Goal: Transaction & Acquisition: Purchase product/service

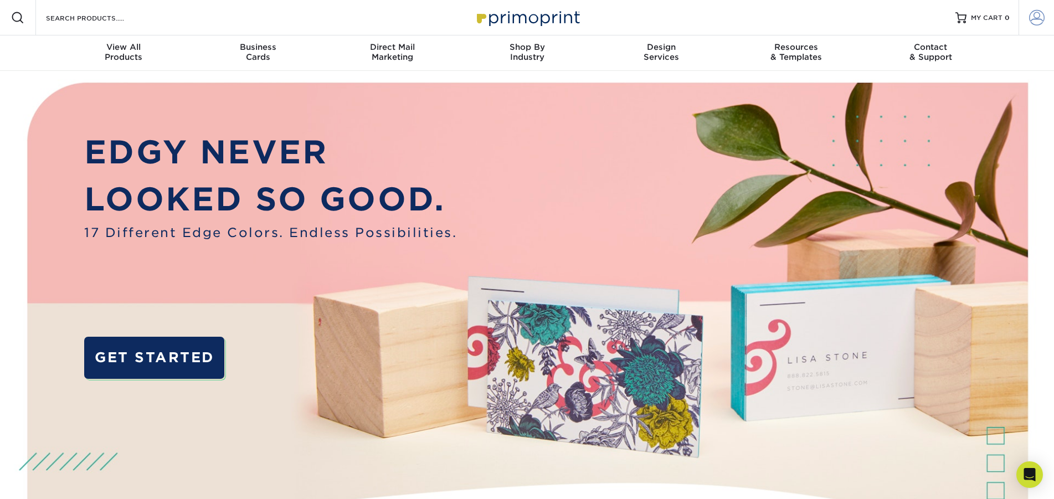
click at [1040, 17] on span at bounding box center [1037, 18] width 16 height 16
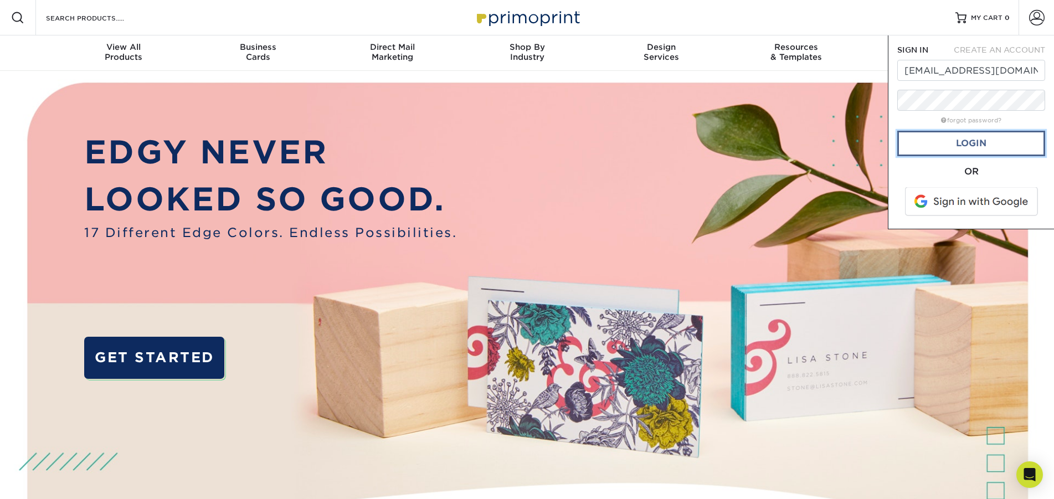
click at [957, 145] on link "Login" at bounding box center [971, 143] width 148 height 25
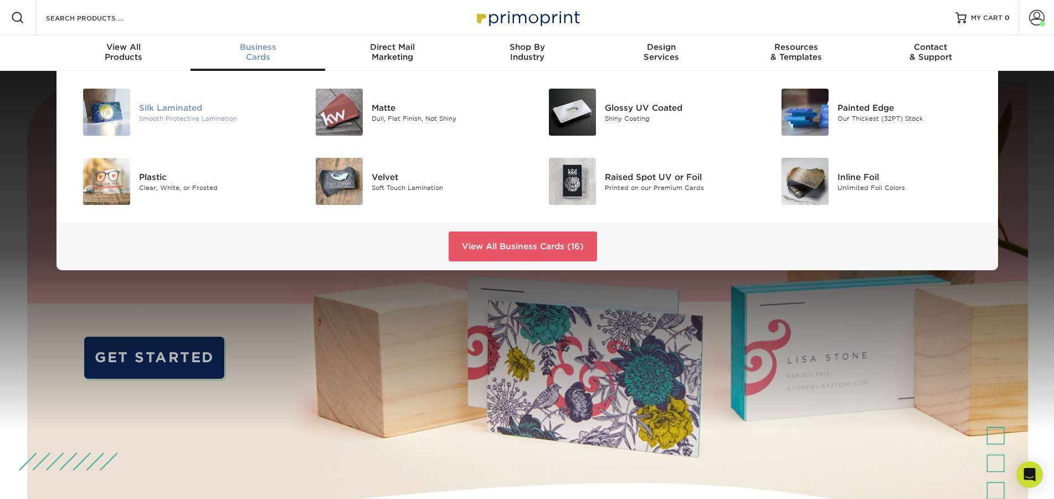
click at [139, 107] on div "Silk Laminated" at bounding box center [212, 107] width 147 height 12
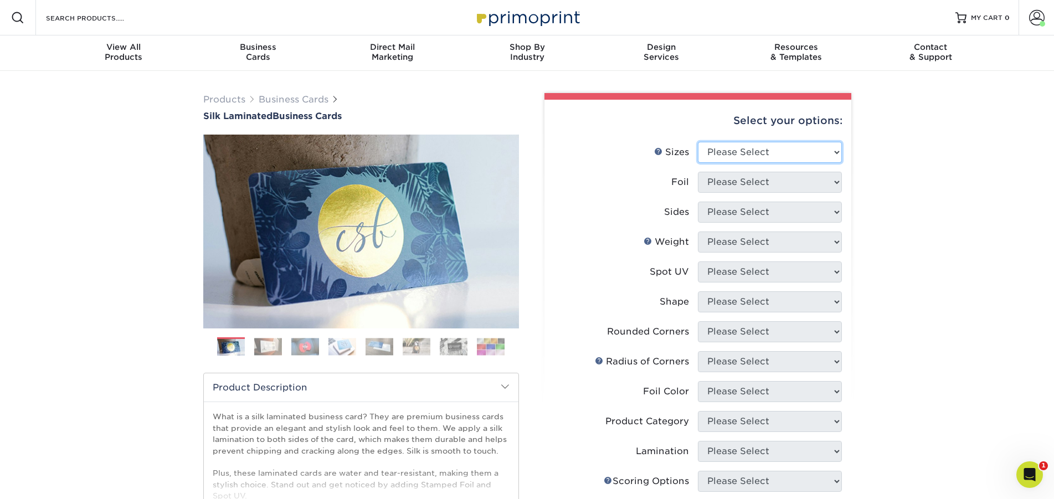
click at [698, 142] on select "Please Select 1.5" x 3.5" - Mini 1.75" x 3.5" - Mini 2" x 2" - Square 2" x 3" -…" at bounding box center [770, 152] width 144 height 21
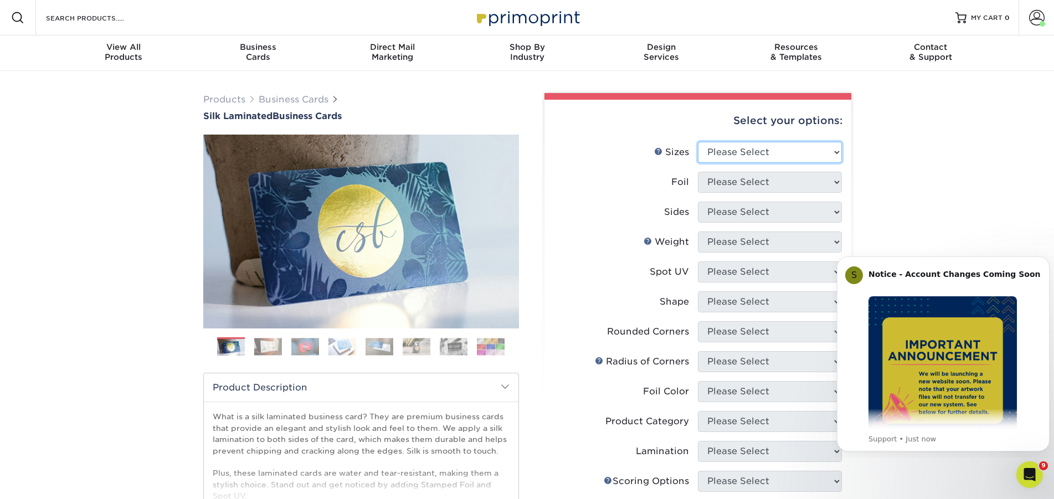
select select "2.00x3.50"
click option "2" x 3.5" - Standard" at bounding box center [0, 0] width 0 height 0
click at [698, 172] on select "Please Select Yes No" at bounding box center [770, 182] width 144 height 21
select select "0"
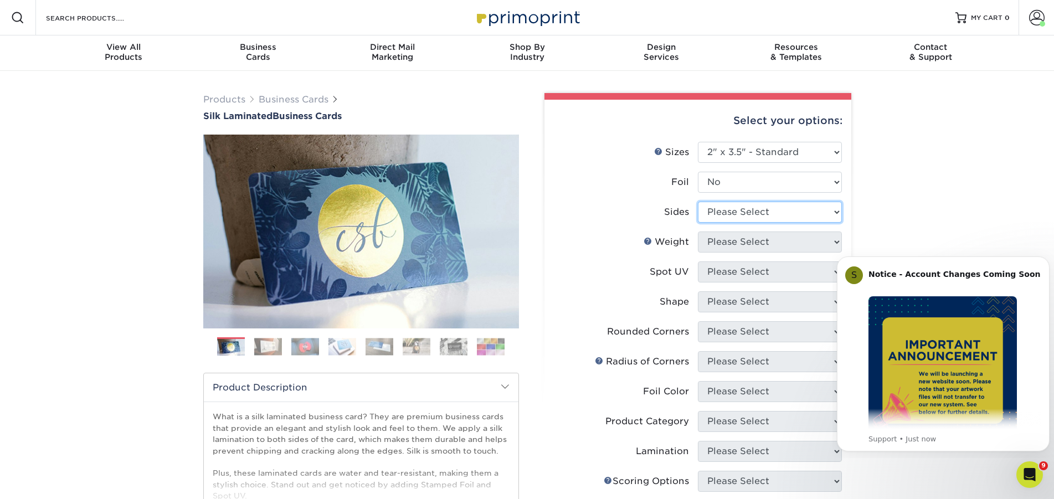
click at [698, 202] on select "Please Select Print Both Sides Print Front Only" at bounding box center [770, 212] width 144 height 21
select select "13abbda7-1d64-4f25-8bb2-c179b224825d"
click at [698, 231] on select "Please Select 16PT" at bounding box center [770, 241] width 144 height 21
click at [724, 240] on select "Please Select 16PT" at bounding box center [770, 241] width 144 height 21
click at [260, 52] on div "Business Cards" at bounding box center [257, 52] width 135 height 20
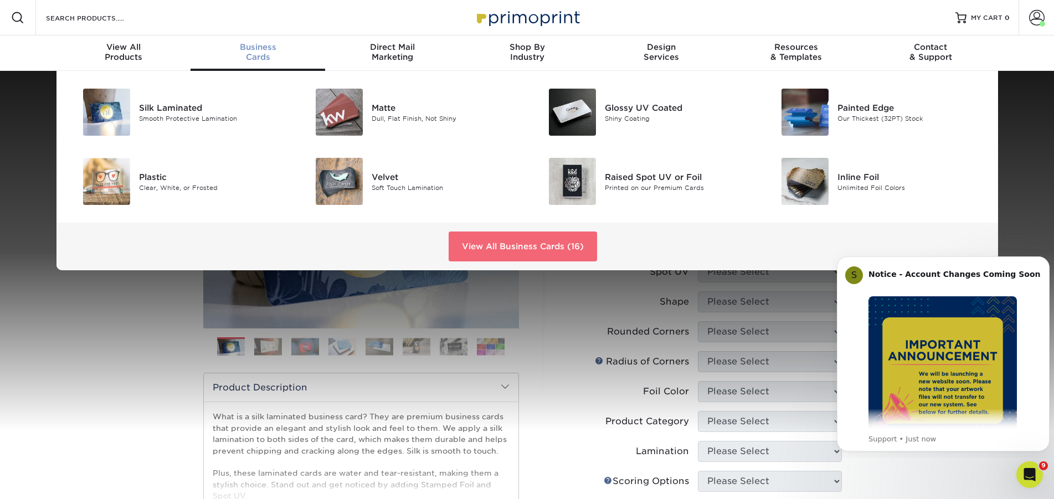
click at [544, 246] on link "View All Business Cards (16)" at bounding box center [523, 246] width 148 height 30
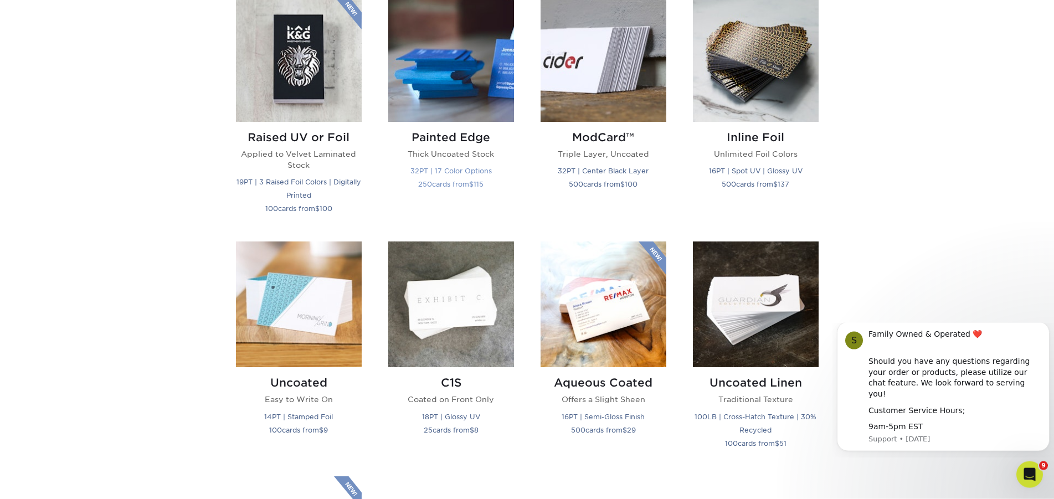
scroll to position [791, 0]
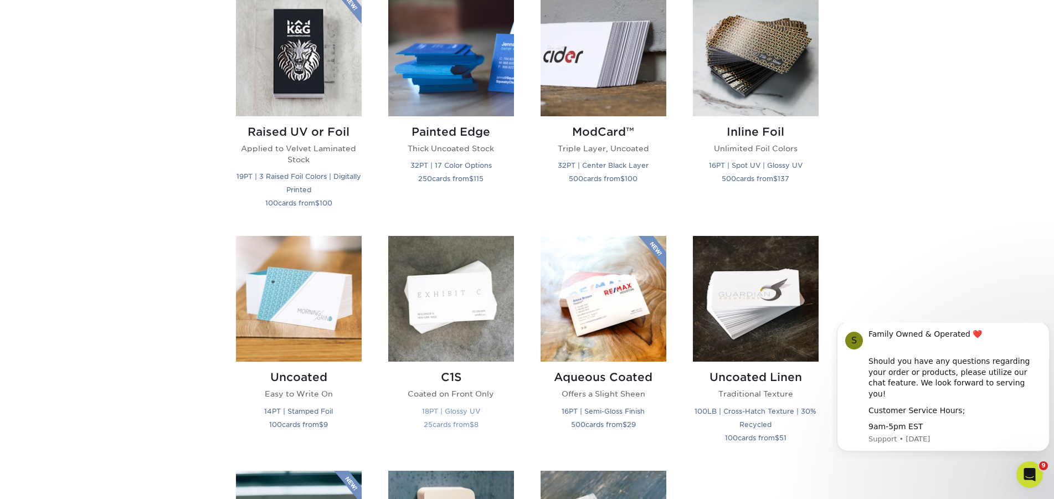
click at [445, 295] on img at bounding box center [451, 299] width 126 height 126
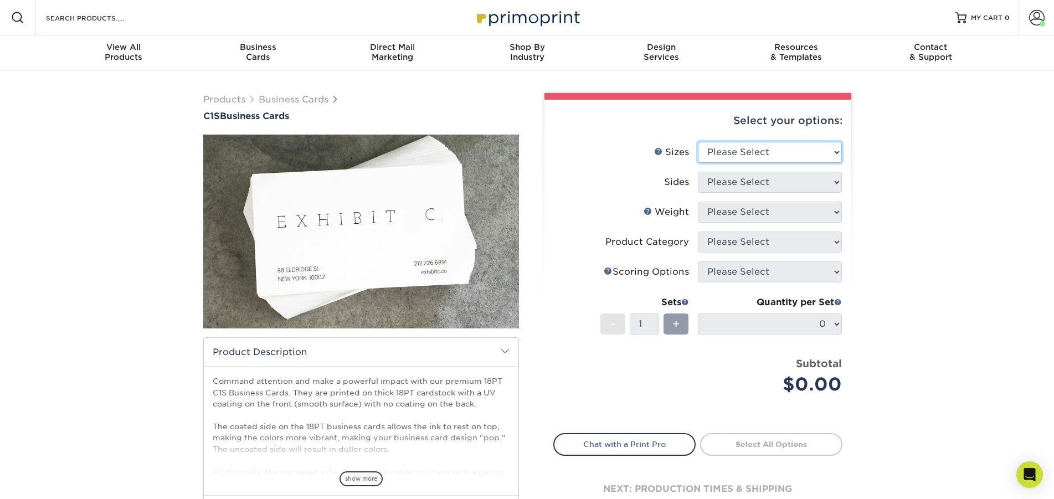
click at [698, 142] on select "Please Select 2" x 3.5" - Standard 2.125" x 3.375" - European 2.5" x 2.5" - Squ…" at bounding box center [770, 152] width 144 height 21
select select "2.00x3.50"
click option "2" x 3.5" - Standard" at bounding box center [0, 0] width 0 height 0
click at [698, 172] on select "Please Select Print Both Sides Print Front Only" at bounding box center [770, 182] width 144 height 21
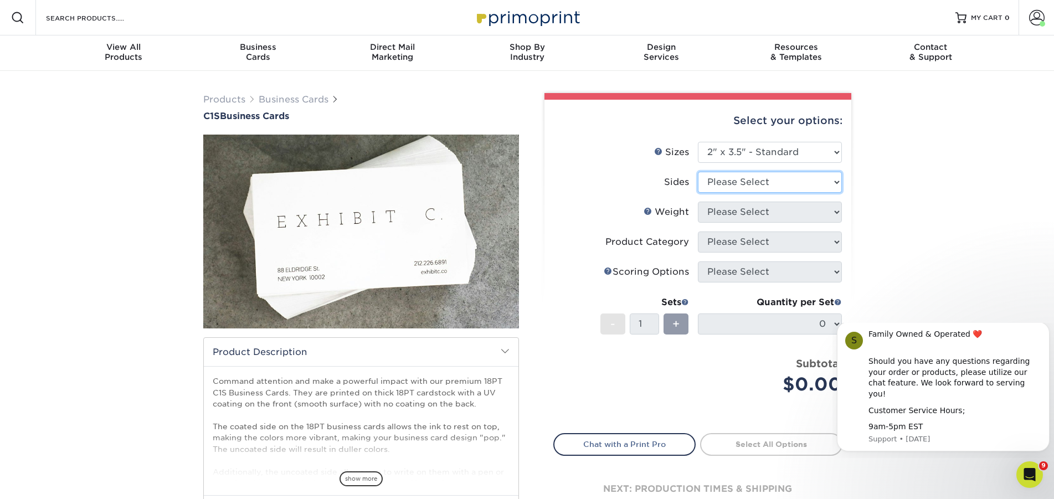
select select "13abbda7-1d64-4f25-8bb2-c179b224825d"
click at [698, 202] on select "Please Select 18PT C1S" at bounding box center [770, 212] width 144 height 21
select select "18PTC1S"
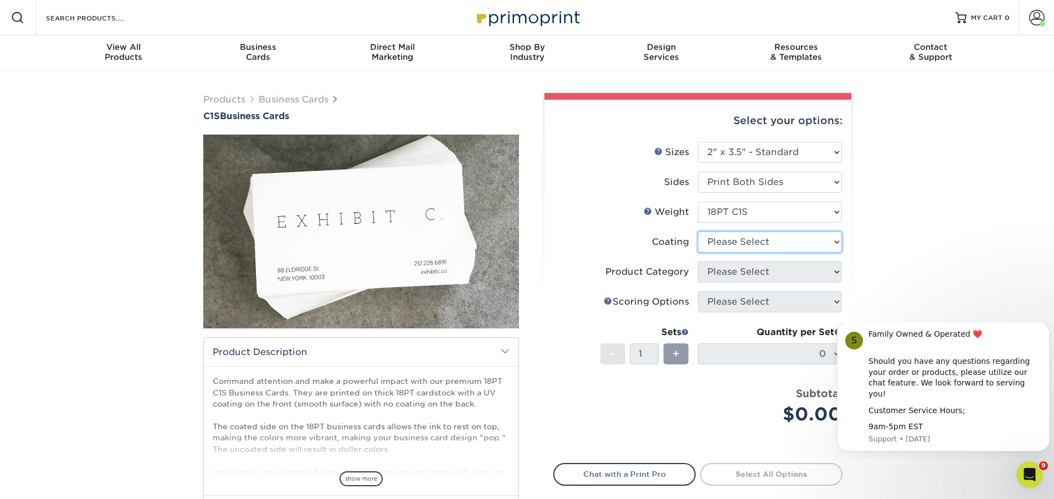
click at [698, 231] on select at bounding box center [770, 241] width 144 height 21
drag, startPoint x: 741, startPoint y: 246, endPoint x: 826, endPoint y: 250, distance: 84.8
click at [921, 217] on div "Products Business Cards C1S Business Cards" at bounding box center [527, 349] width 1054 height 556
click at [746, 284] on li "Product Category Please Select" at bounding box center [698, 276] width 288 height 30
click at [698, 231] on select at bounding box center [770, 241] width 144 height 21
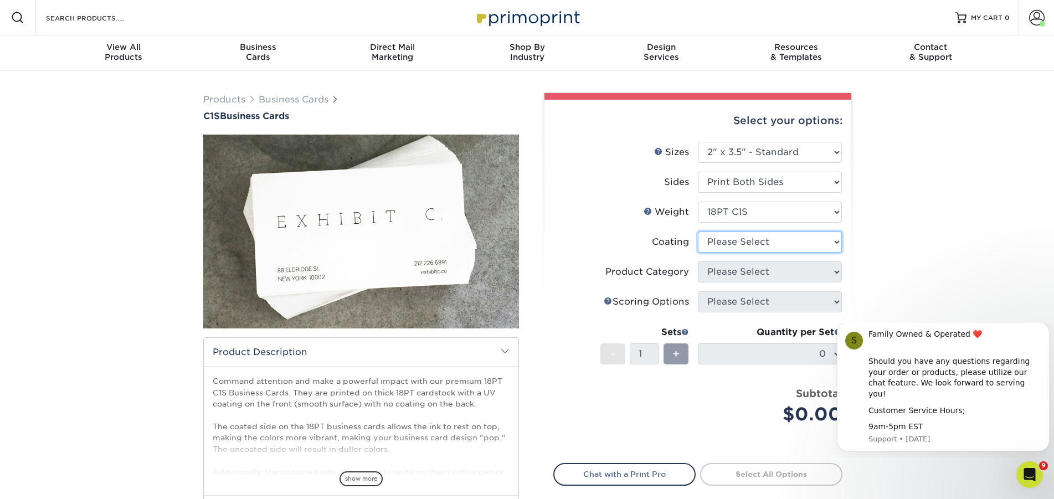
select select "1e8116af-acfc-44b1-83dc-8181aa338834"
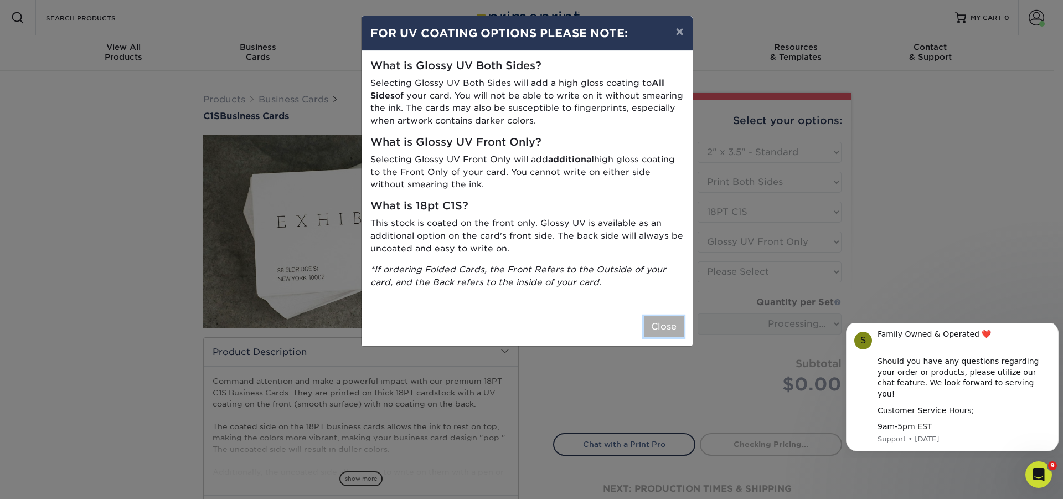
click at [661, 324] on button "Close" at bounding box center [664, 326] width 40 height 21
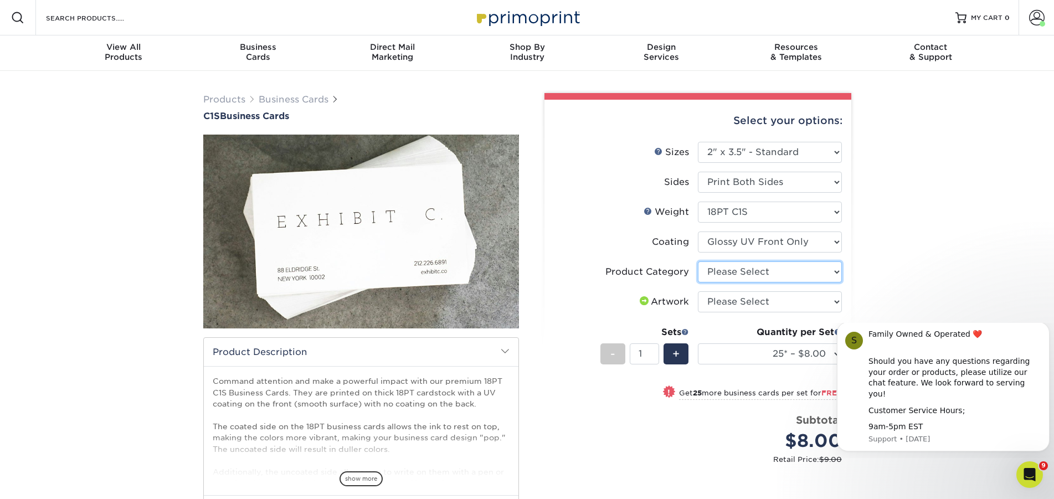
click at [698, 261] on select "Please Select Business Cards" at bounding box center [770, 271] width 144 height 21
select select "3b5148f1-0588-4f88-a218-97bcfdce65c1"
click option "Business Cards" at bounding box center [0, 0] width 0 height 0
click at [698, 291] on select "Please Select I will upload files I need a design - $100" at bounding box center [770, 301] width 144 height 21
click at [738, 297] on select "Please Select I will upload files I need a design - $100" at bounding box center [770, 301] width 144 height 21
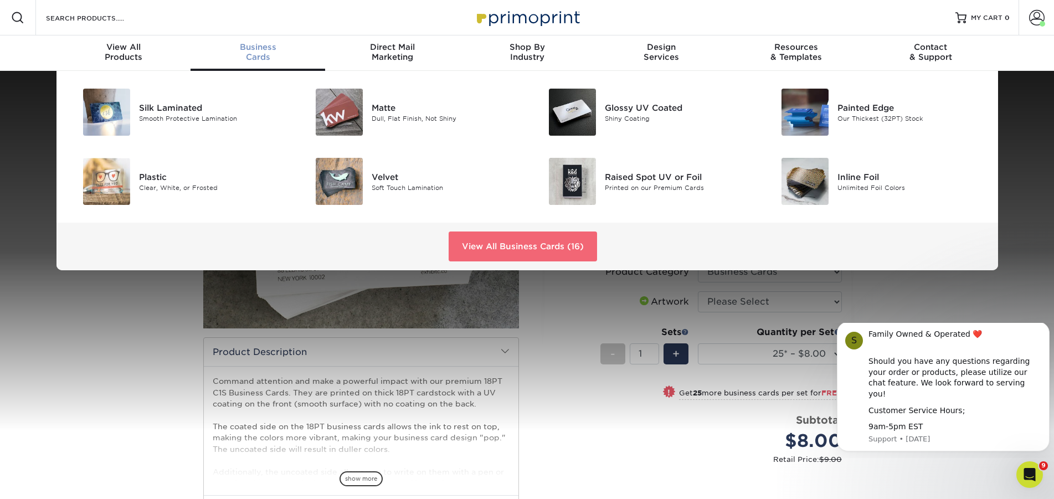
click at [504, 245] on link "View All Business Cards (16)" at bounding box center [523, 246] width 148 height 30
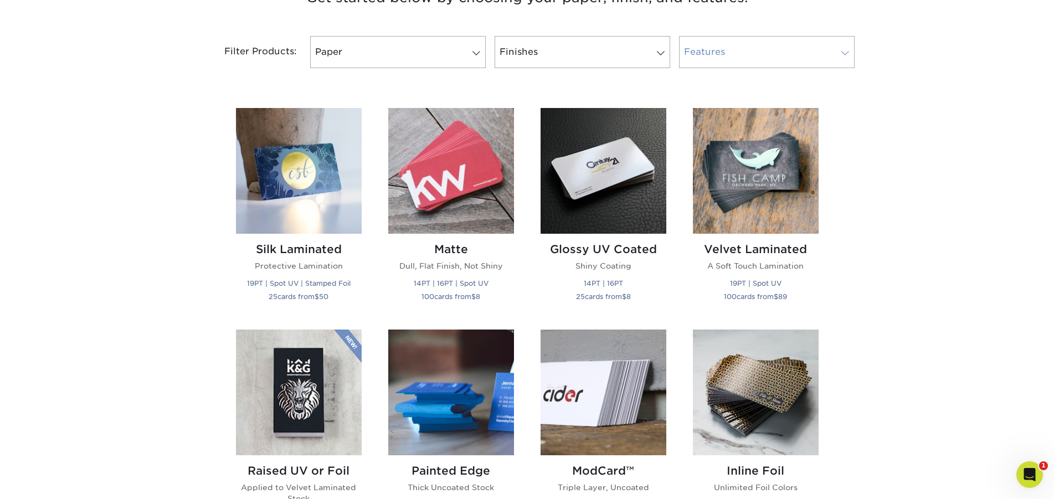
click at [702, 48] on link "Features" at bounding box center [767, 52] width 176 height 32
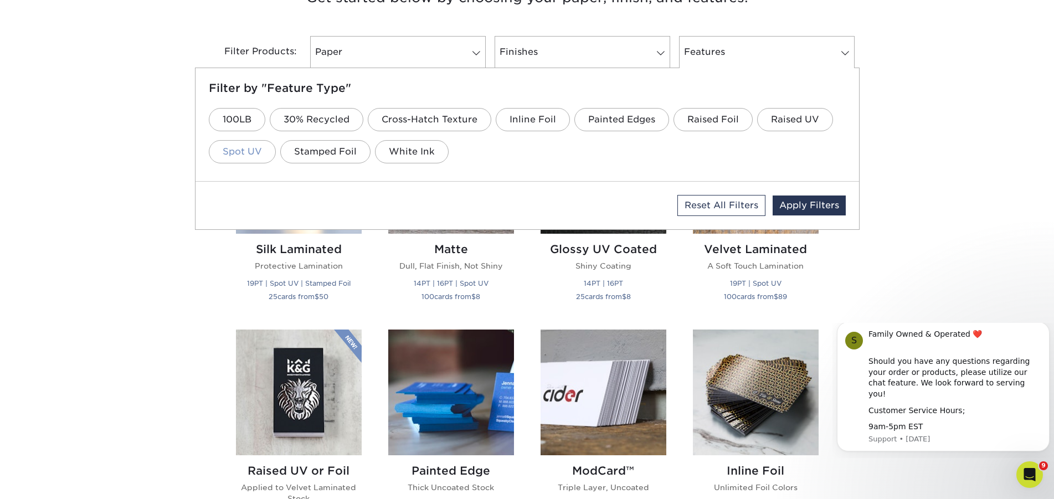
click at [233, 153] on link "Spot UV" at bounding box center [242, 151] width 67 height 23
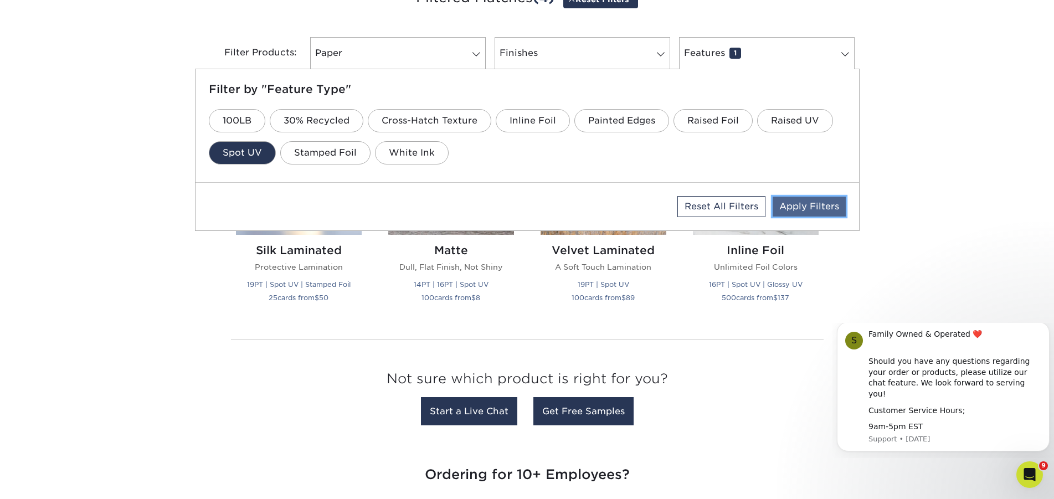
click at [802, 210] on link "Apply Filters" at bounding box center [808, 207] width 73 height 20
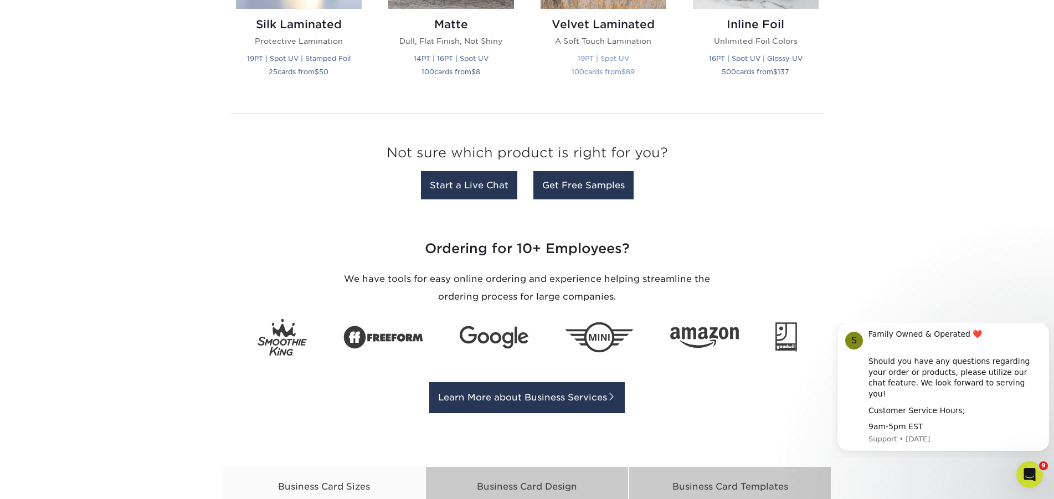
scroll to position [452, 0]
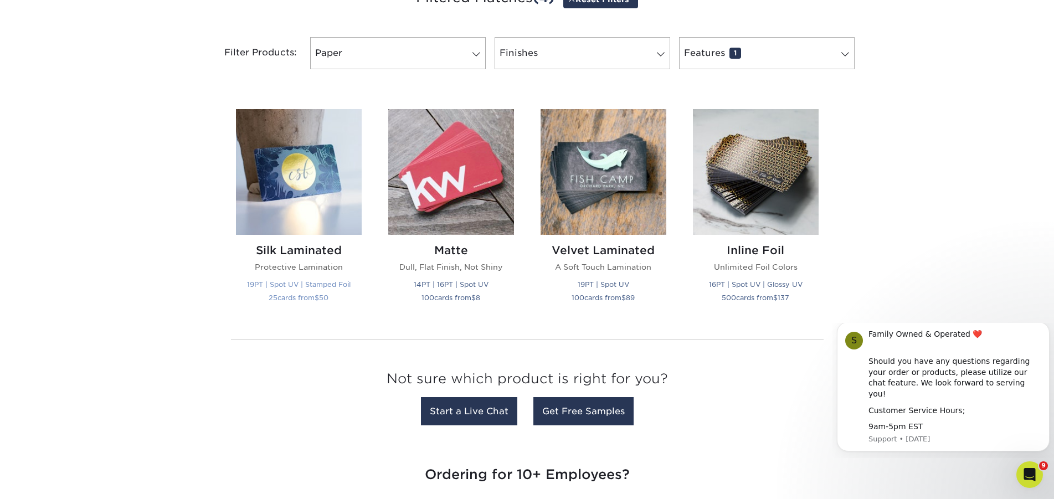
click at [301, 189] on img at bounding box center [299, 172] width 126 height 126
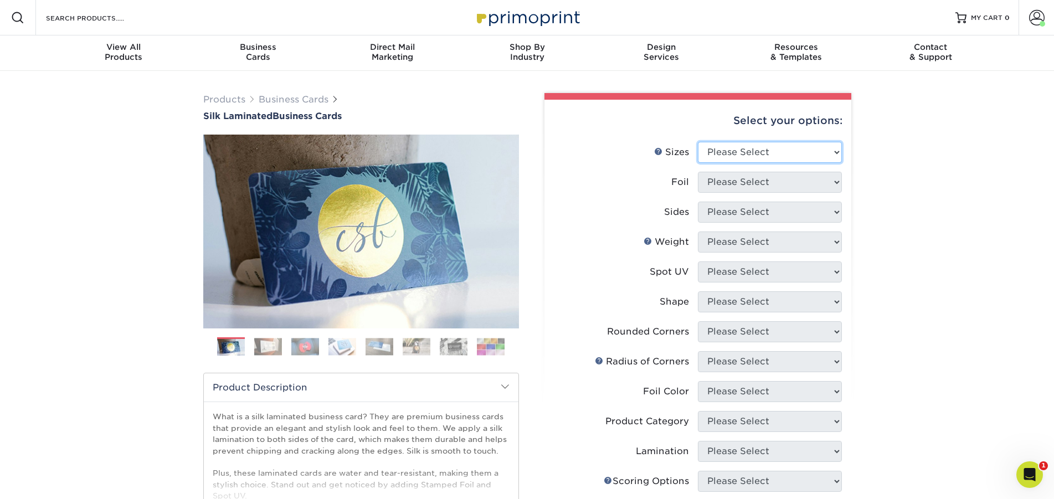
click at [698, 142] on select "Please Select 1.5" x 3.5" - Mini 1.75" x 3.5" - Mini 2" x 2" - Square 2" x 3" -…" at bounding box center [770, 152] width 144 height 21
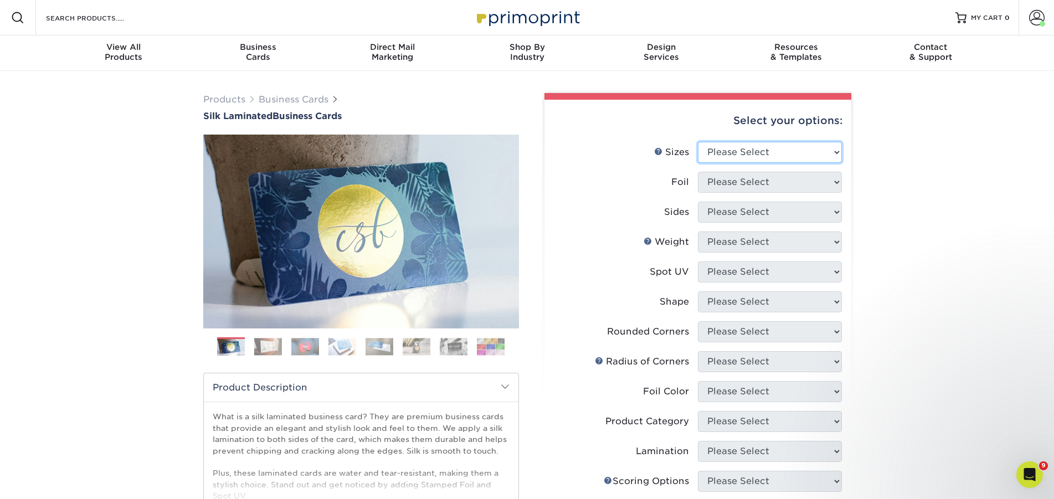
click at [698, 142] on select "Please Select 1.5" x 3.5" - Mini 1.75" x 3.5" - Mini 2" x 2" - Square 2" x 3" -…" at bounding box center [770, 152] width 144 height 21
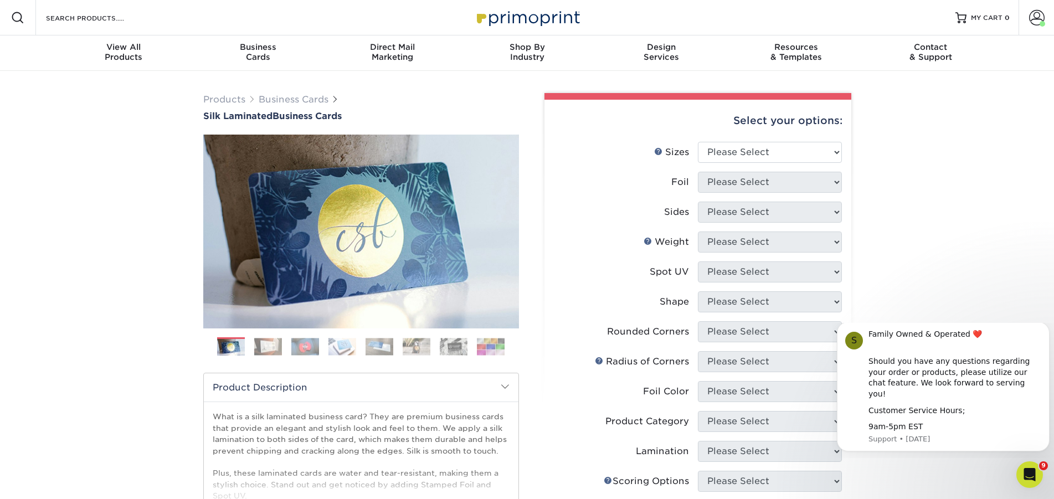
drag, startPoint x: 777, startPoint y: 153, endPoint x: 556, endPoint y: 224, distance: 232.0
click at [556, 224] on li "Sides Please Select" at bounding box center [698, 217] width 288 height 30
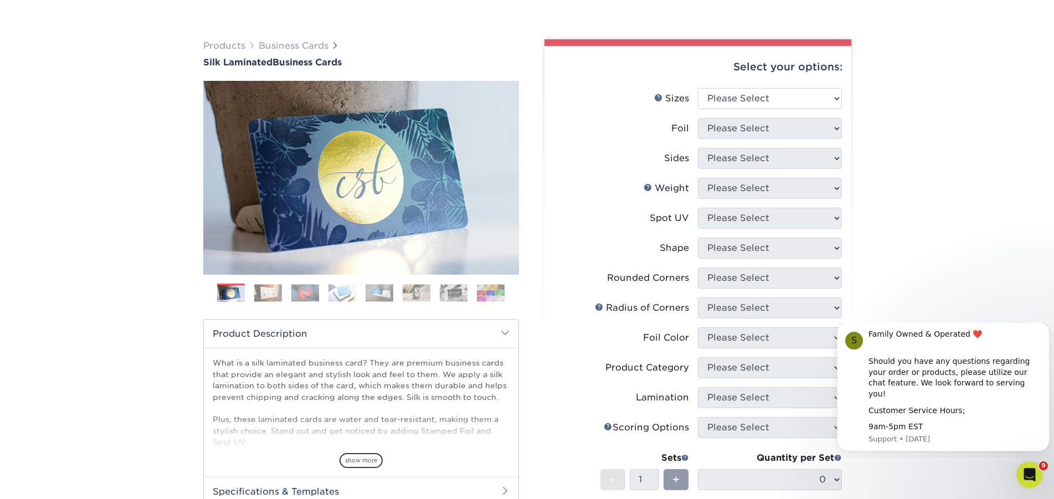
scroll to position [113, 0]
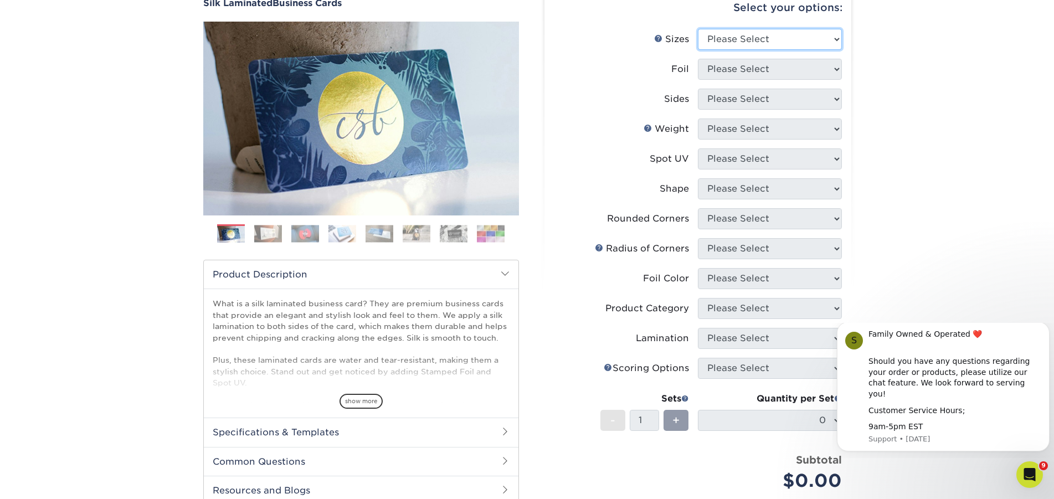
click at [698, 29] on select "Please Select 1.5" x 3.5" - Mini 1.75" x 3.5" - Mini 2" x 2" - Square 2" x 3" -…" at bounding box center [770, 39] width 144 height 21
select select "2.00x3.50"
click option "2" x 3.5" - Standard" at bounding box center [0, 0] width 0 height 0
select select "0"
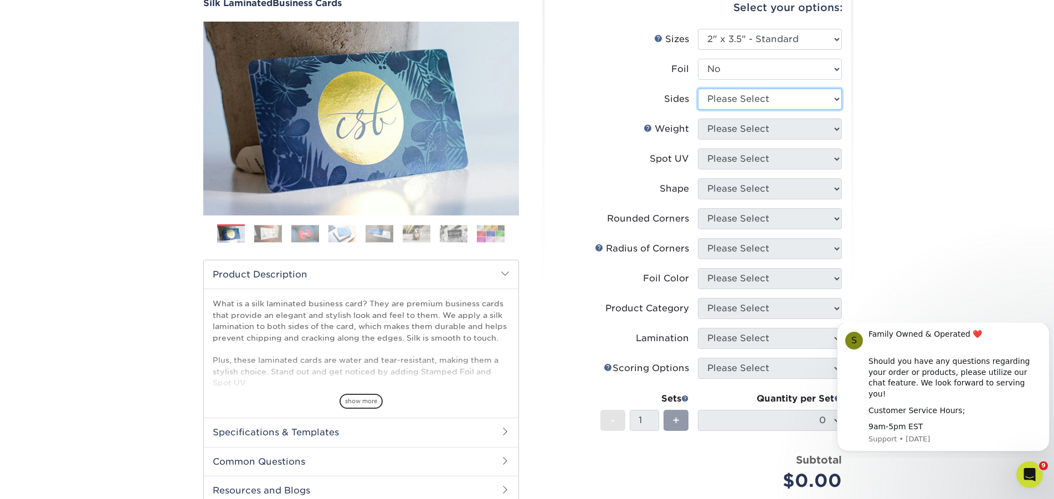
click at [698, 89] on select "Please Select Print Both Sides Print Front Only" at bounding box center [770, 99] width 144 height 21
select select "13abbda7-1d64-4f25-8bb2-c179b224825d"
click at [698, 118] on select "Please Select 16PT" at bounding box center [770, 128] width 144 height 21
select select "16PT"
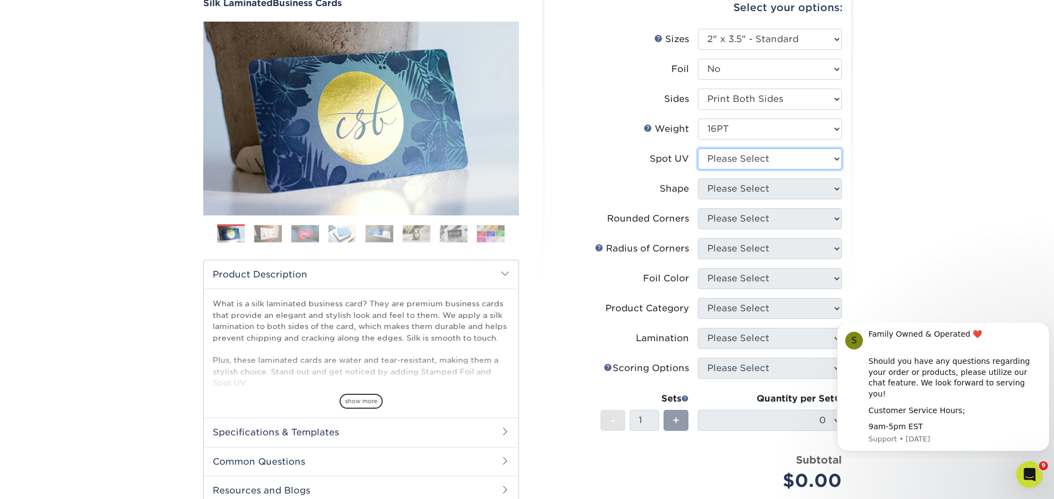
click at [698, 148] on select "Please Select No Spot UV Front and Back (Both Sides) Front Only Back Only" at bounding box center [770, 158] width 144 height 21
select select "0"
click at [698, 178] on select "Please Select Standard" at bounding box center [770, 188] width 144 height 21
select select "standard"
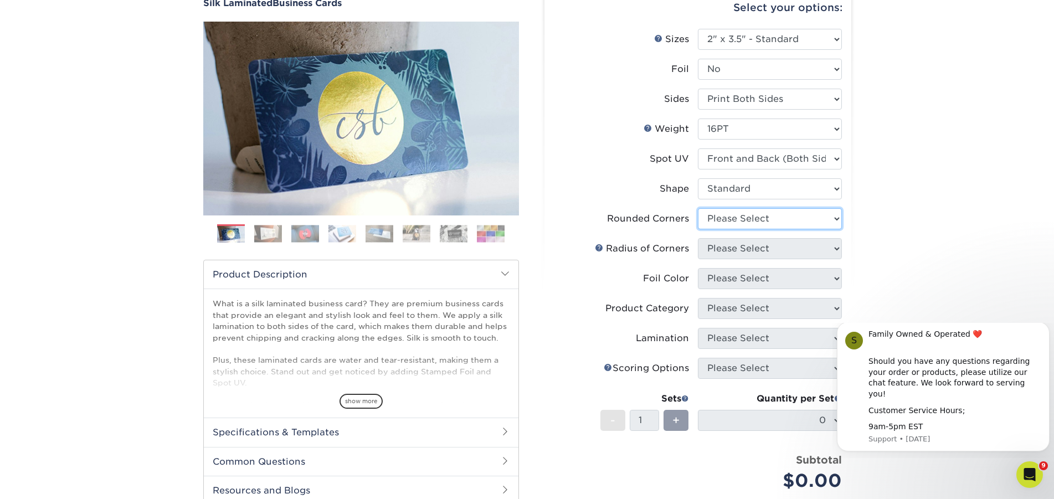
click at [698, 208] on select "Please Select Yes - Round 2 Corners Yes - Round 4 Corners No" at bounding box center [770, 218] width 144 height 21
select select "0"
click option "No" at bounding box center [0, 0] width 0 height 0
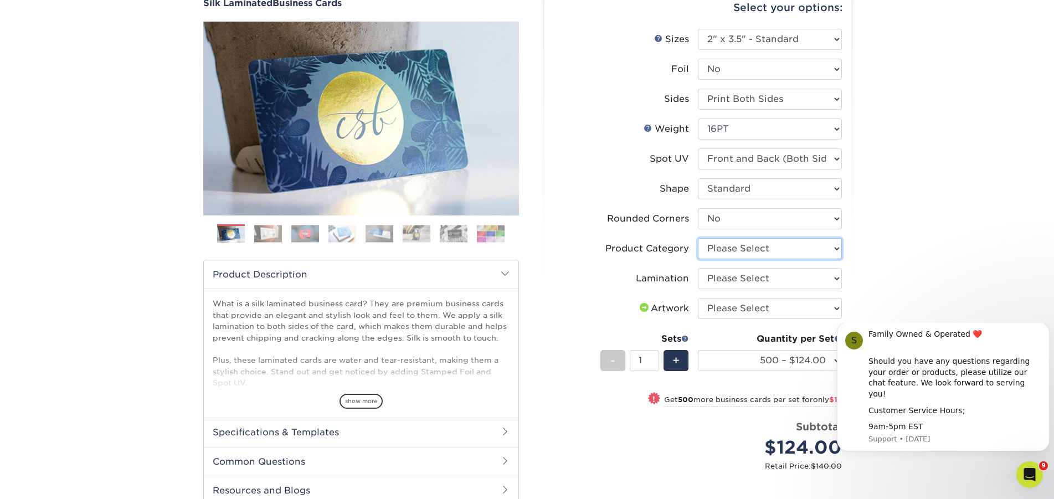
click at [698, 238] on select "Please Select Business Cards" at bounding box center [770, 248] width 144 height 21
select select "3b5148f1-0588-4f88-a218-97bcfdce65c1"
click option "Business Cards" at bounding box center [0, 0] width 0 height 0
click at [698, 268] on select "Please Select Silk" at bounding box center [770, 278] width 144 height 21
select select "ccacb42f-45f7-42d3-bbd3-7c8421cf37f0"
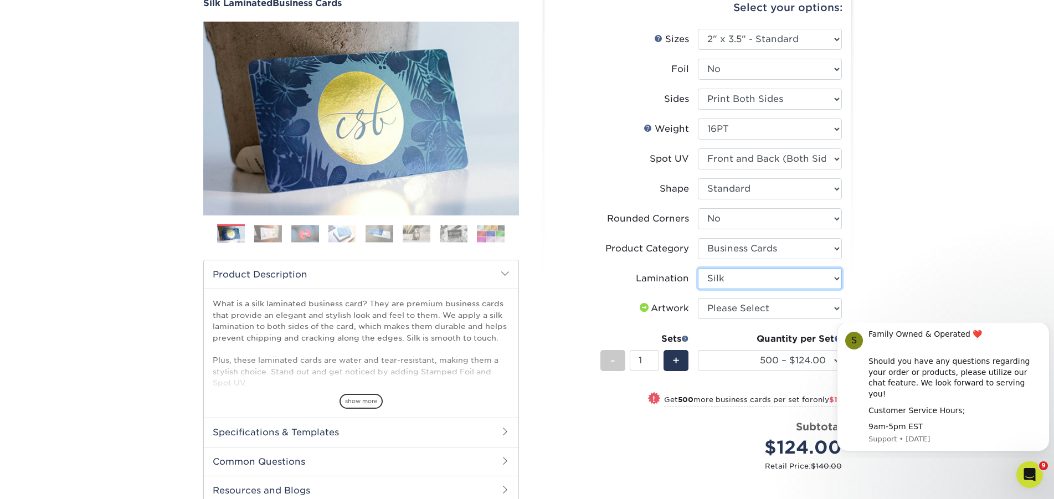
click option "Silk" at bounding box center [0, 0] width 0 height 0
click at [698, 118] on select "Please Select 16PT" at bounding box center [770, 128] width 144 height 21
click at [734, 131] on select "Please Select 16PT" at bounding box center [770, 128] width 144 height 21
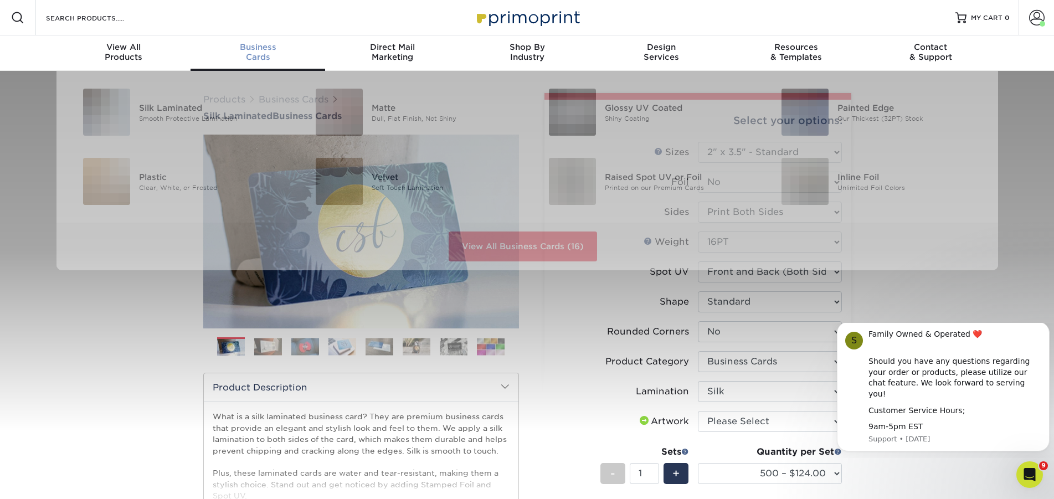
click at [263, 61] on div "Business Cards" at bounding box center [257, 52] width 135 height 20
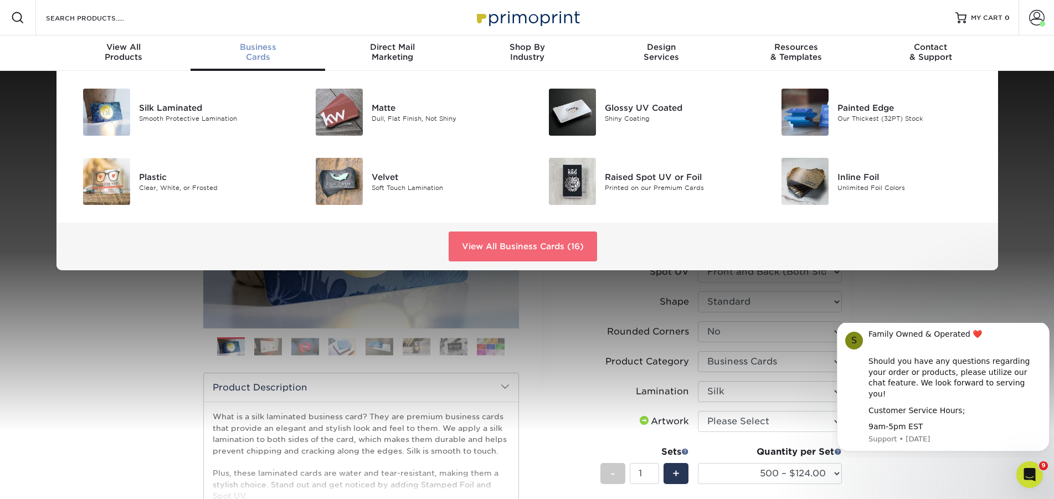
click at [533, 246] on link "View All Business Cards (16)" at bounding box center [523, 246] width 148 height 30
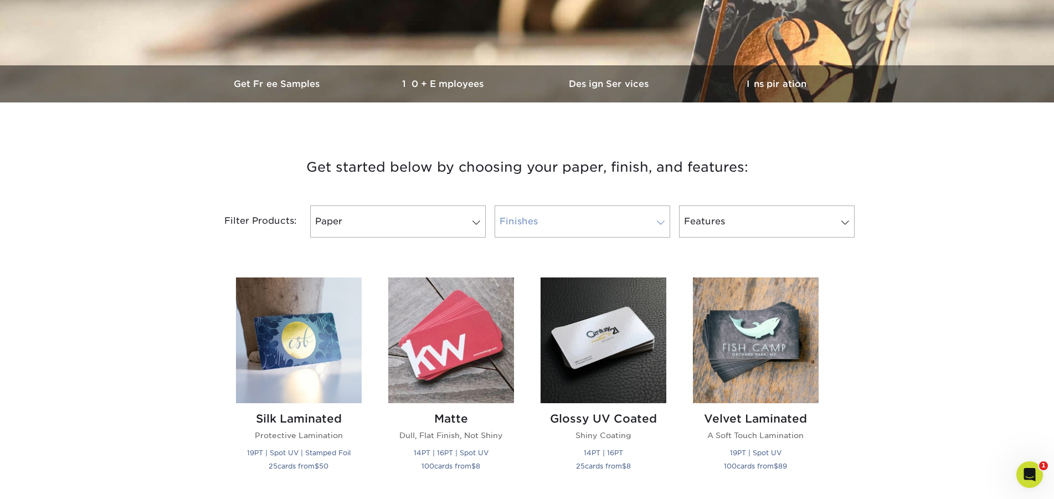
click at [545, 218] on link "Finishes" at bounding box center [582, 221] width 176 height 32
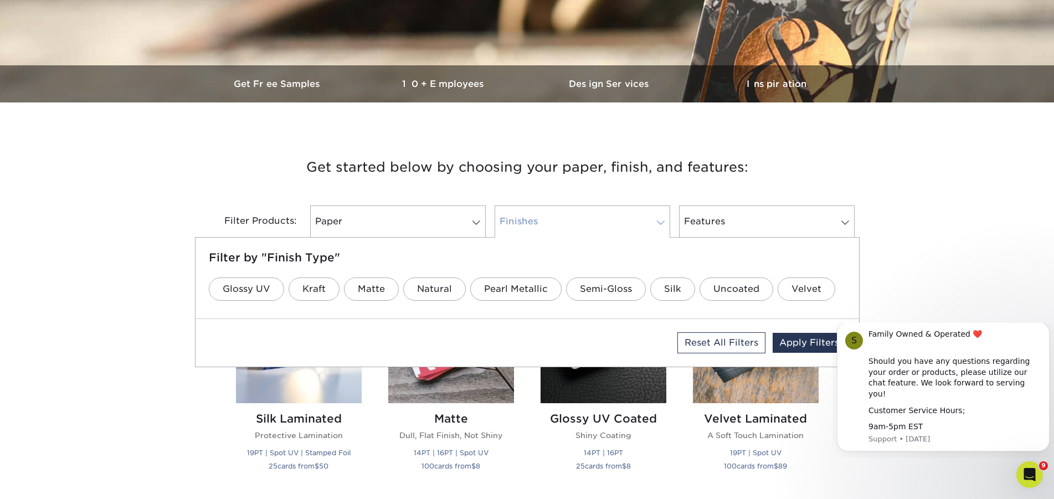
click at [544, 218] on link "Finishes" at bounding box center [582, 221] width 176 height 32
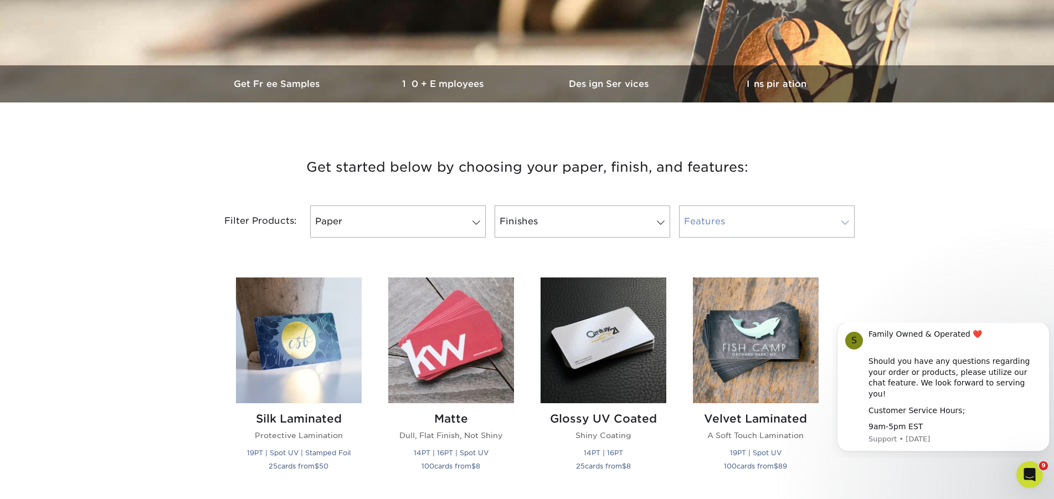
click at [721, 225] on link "Features" at bounding box center [767, 221] width 176 height 32
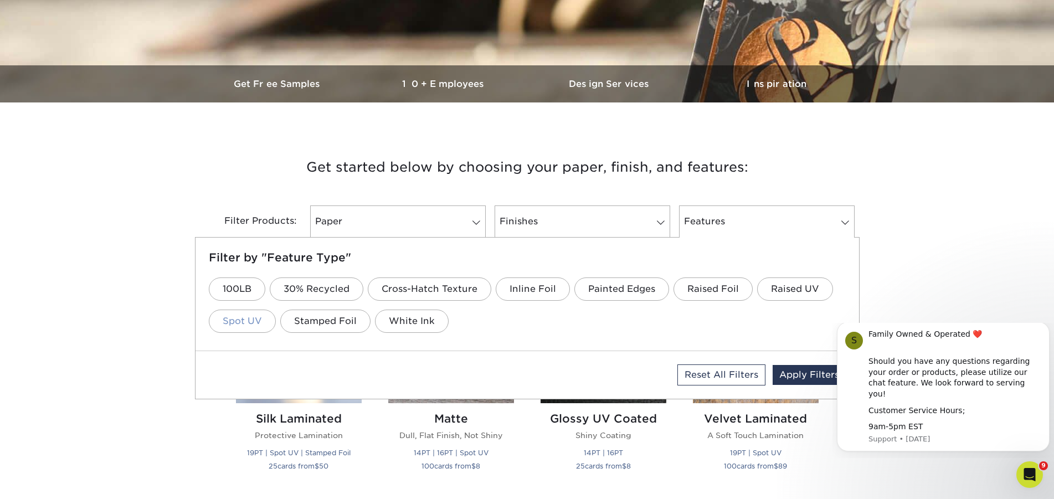
click at [248, 326] on link "Spot UV" at bounding box center [242, 321] width 67 height 23
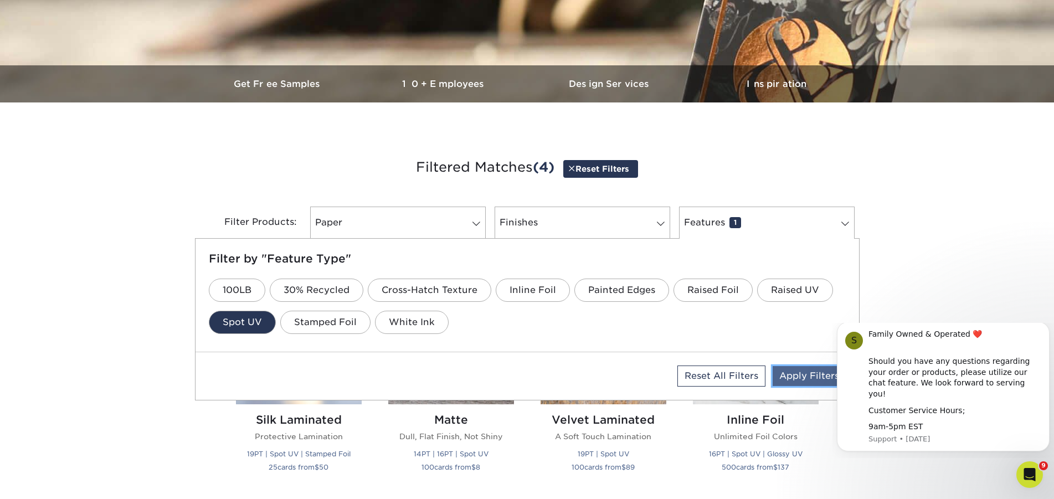
click at [801, 379] on link "Apply Filters" at bounding box center [808, 376] width 73 height 20
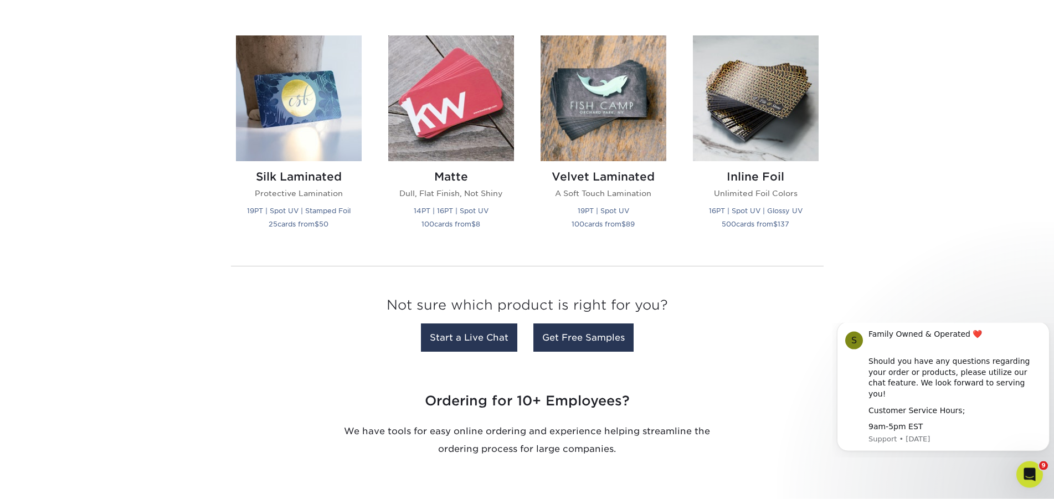
scroll to position [565, 0]
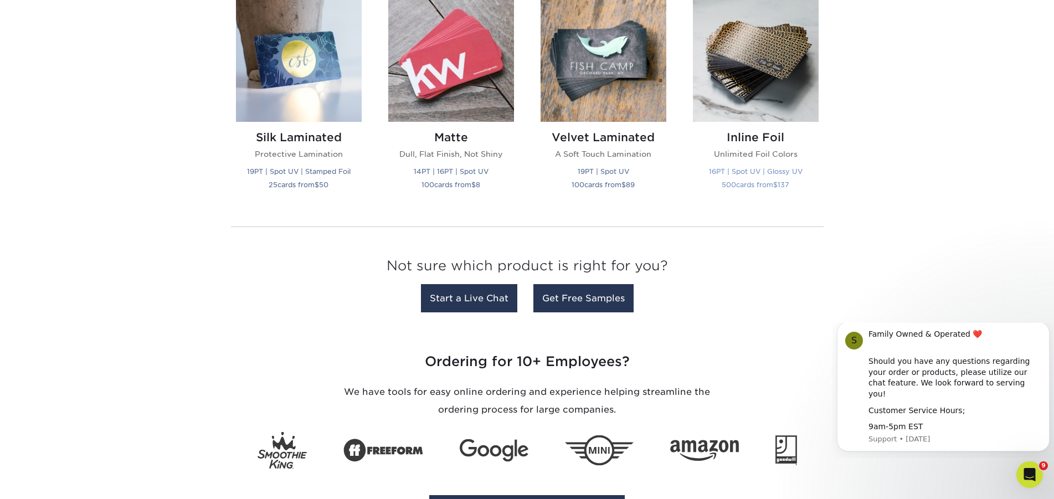
click at [768, 37] on img at bounding box center [756, 59] width 126 height 126
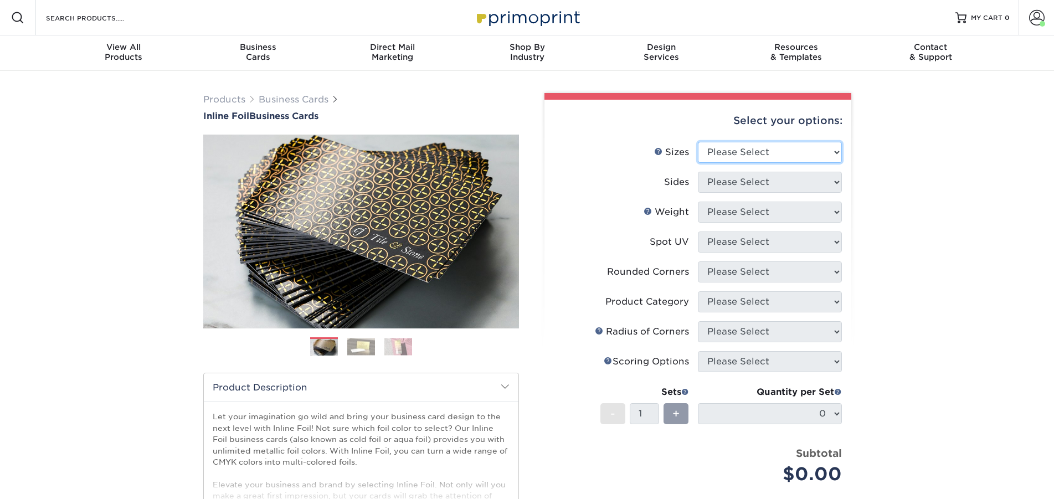
click at [698, 142] on select "Please Select 1.5" x 3.5" - Mini 1.75" x 3.5" - Mini 2" x 2" - Square 2" x 3" -…" at bounding box center [770, 152] width 144 height 21
select select "2.00x3.50"
click option "2" x 3.5" - Standard" at bounding box center [0, 0] width 0 height 0
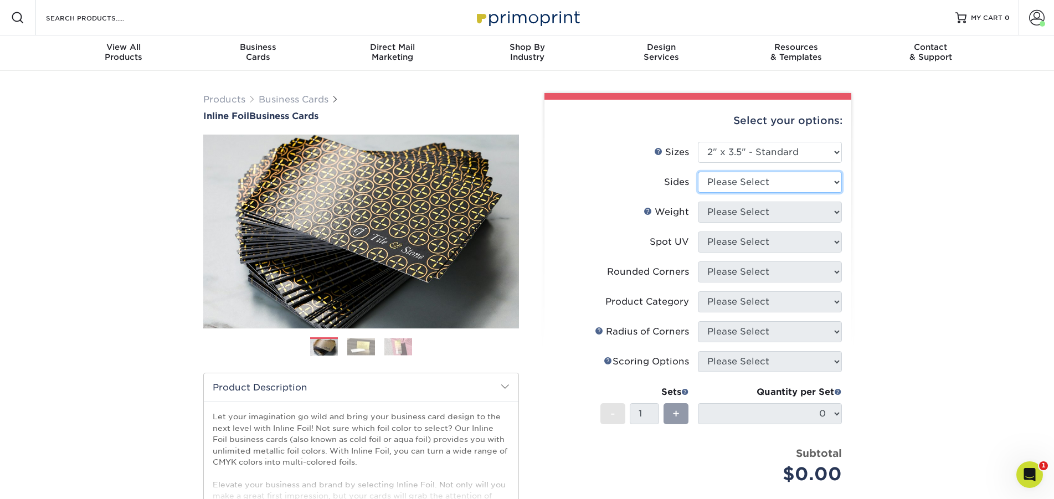
click at [698, 172] on select "Please Select Print Both Sides - Foil Back Only Print Both Sides - Foil Both Si…" at bounding box center [770, 182] width 144 height 21
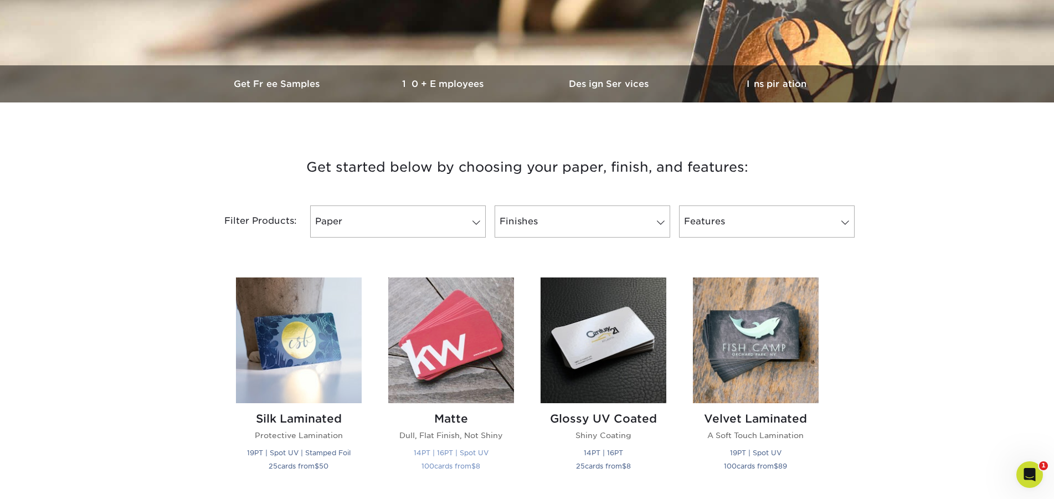
click at [471, 320] on img at bounding box center [451, 340] width 126 height 126
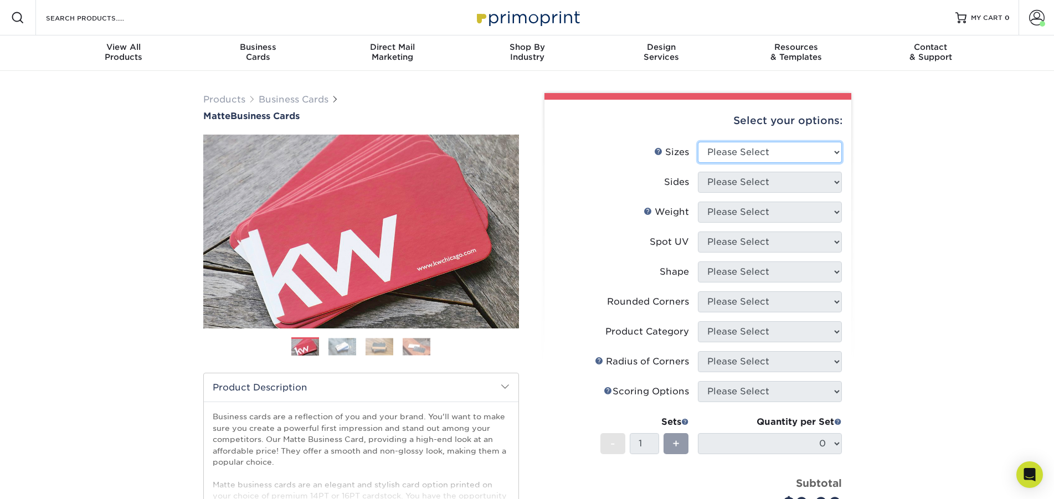
click at [698, 142] on select "Please Select 1.5" x 3.5" - Mini 1.75" x 3.5" - Mini 2" x 2" - Square 2" x 3" -…" at bounding box center [770, 152] width 144 height 21
select select "2.00x3.50"
click option "2" x 3.5" - Standard" at bounding box center [0, 0] width 0 height 0
click at [698, 172] on select "Please Select Print Both Sides Print Front Only" at bounding box center [770, 182] width 144 height 21
select select "13abbda7-1d64-4f25-8bb2-c179b224825d"
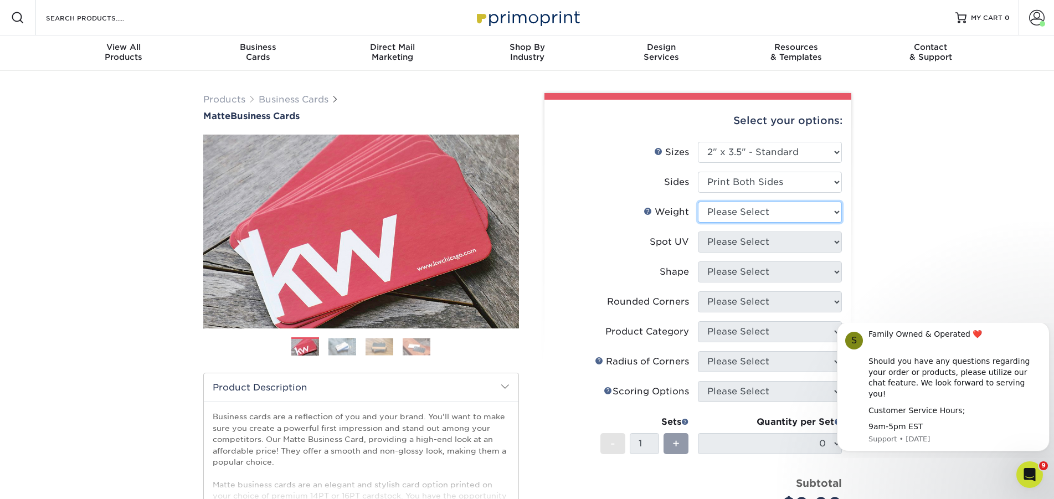
click at [698, 202] on select "Please Select 16PT 14PT" at bounding box center [770, 212] width 144 height 21
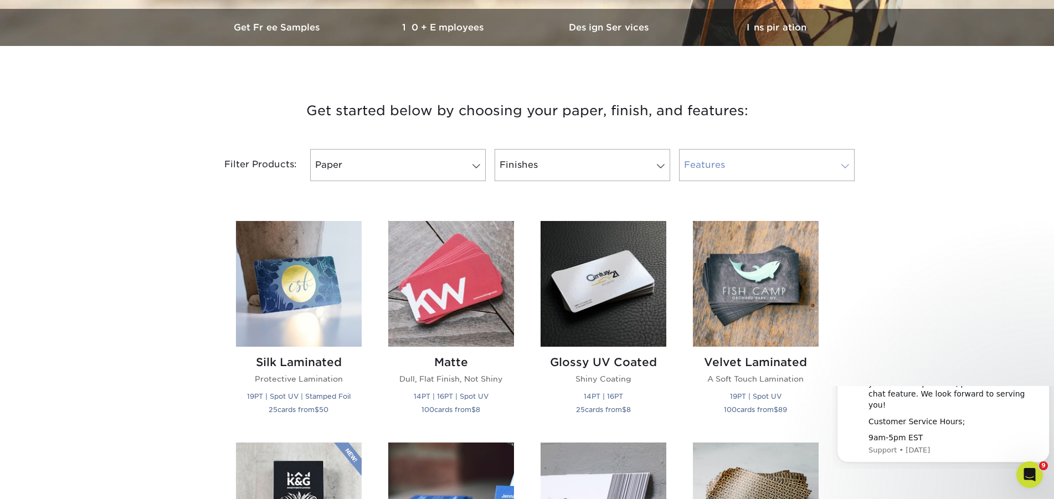
click at [727, 161] on link "Features" at bounding box center [767, 165] width 176 height 32
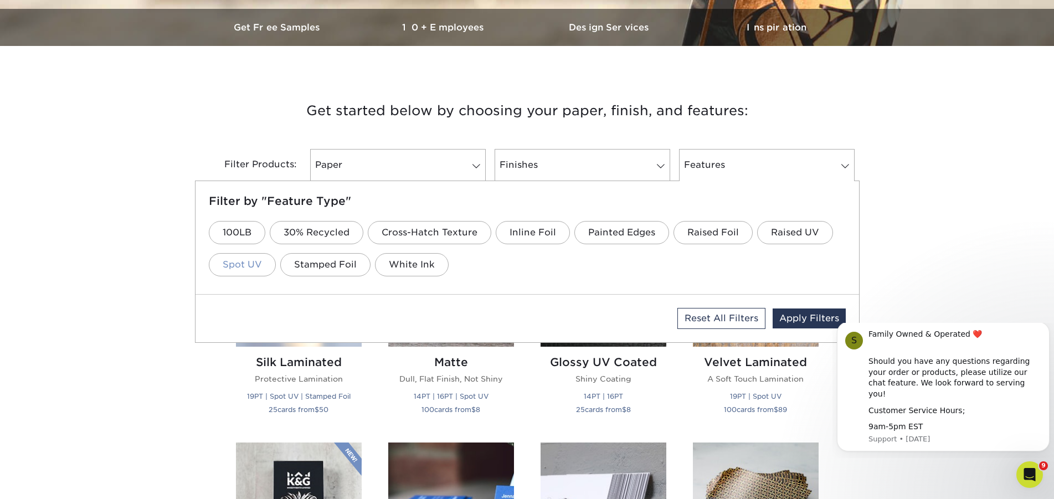
click at [233, 268] on link "Spot UV" at bounding box center [242, 264] width 67 height 23
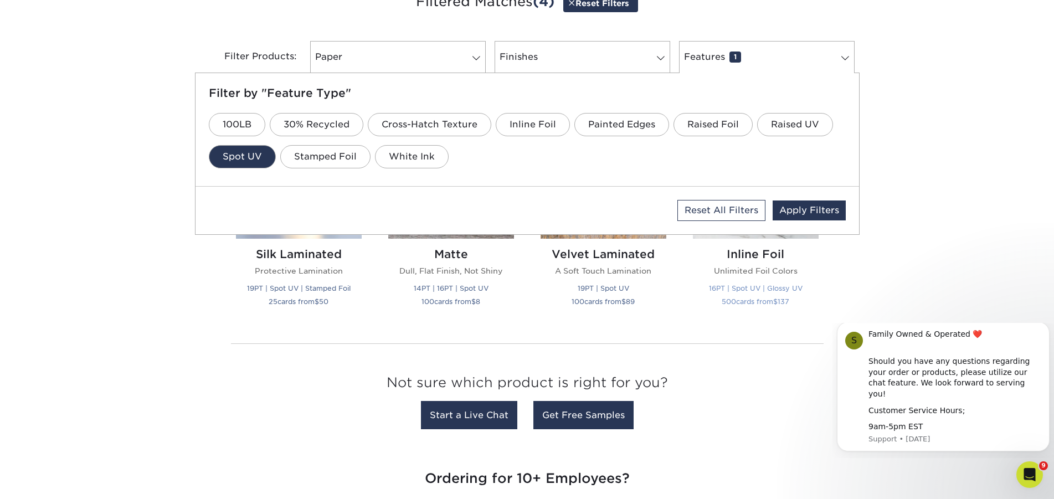
scroll to position [452, 0]
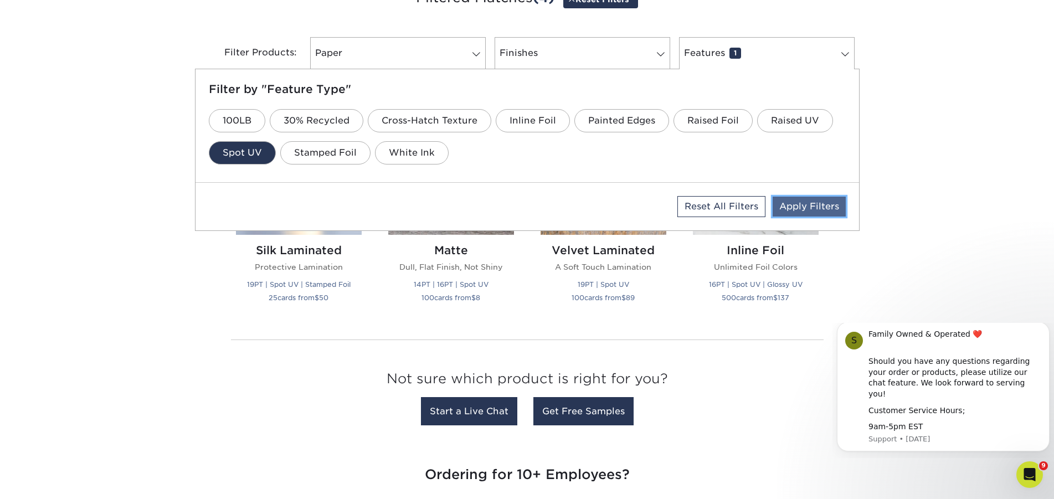
click at [794, 203] on link "Apply Filters" at bounding box center [808, 207] width 73 height 20
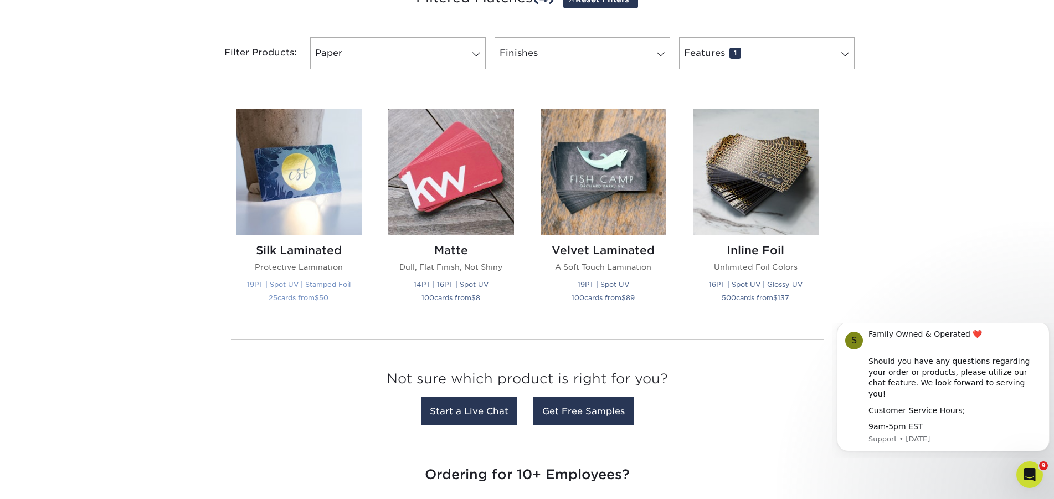
click at [281, 162] on img at bounding box center [299, 172] width 126 height 126
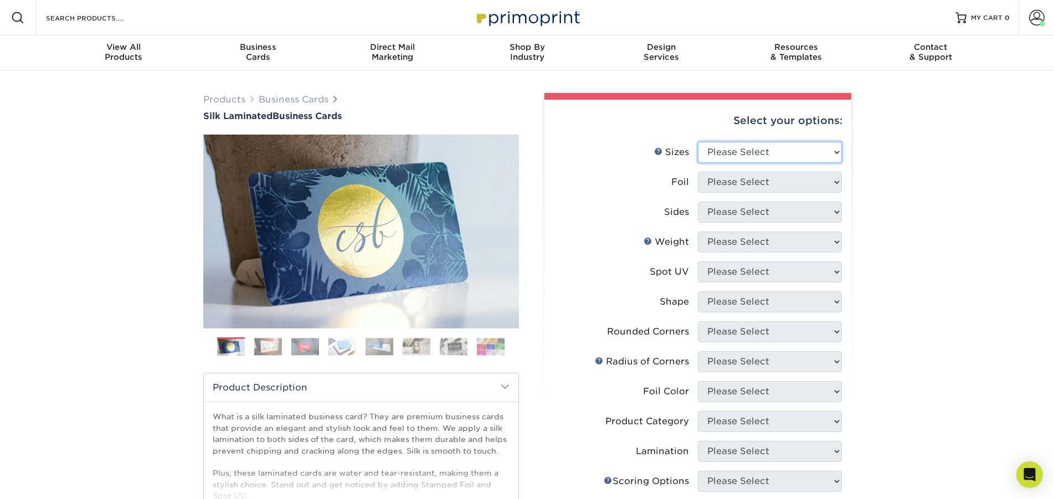
click at [698, 142] on select "Please Select 1.5" x 3.5" - Mini 1.75" x 3.5" - Mini 2" x 2" - Square 2" x 3" -…" at bounding box center [770, 152] width 144 height 21
select select "2.00x3.50"
click option "2" x 3.5" - Standard" at bounding box center [0, 0] width 0 height 0
click at [698, 172] on select "Please Select Yes No" at bounding box center [770, 182] width 144 height 21
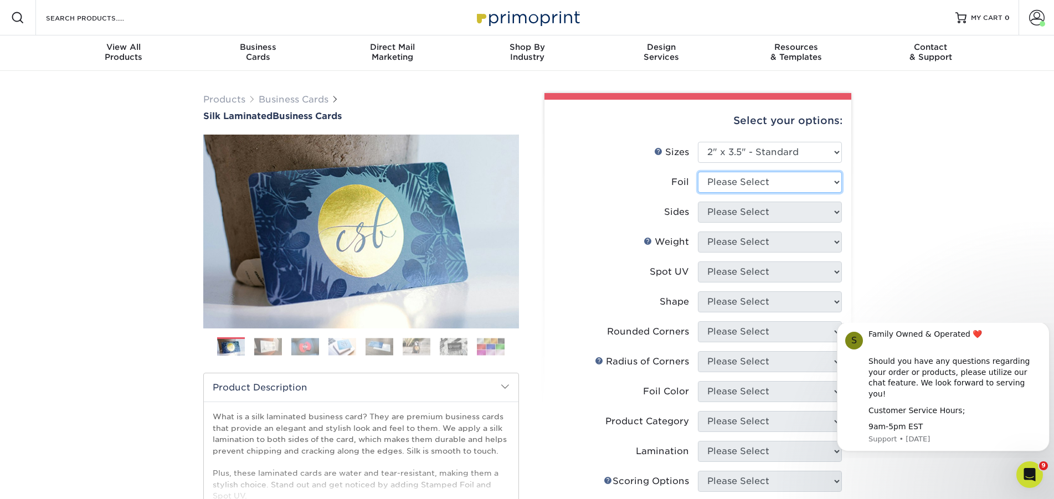
select select "0"
click at [698, 202] on select "Please Select Print Both Sides Print Front Only" at bounding box center [770, 212] width 144 height 21
select select "13abbda7-1d64-4f25-8bb2-c179b224825d"
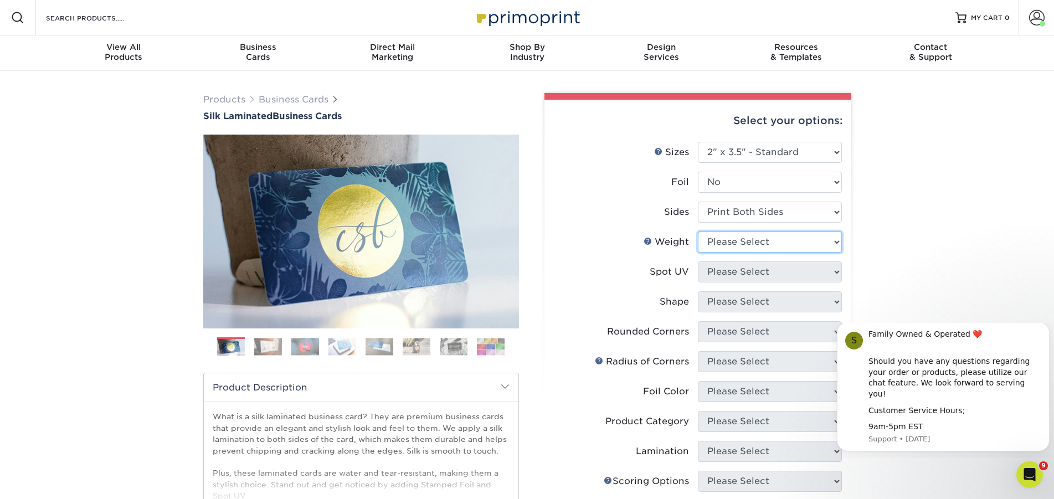
click at [698, 231] on select "Please Select 16PT" at bounding box center [770, 241] width 144 height 21
click at [646, 239] on link "Weight Help" at bounding box center [647, 240] width 9 height 9
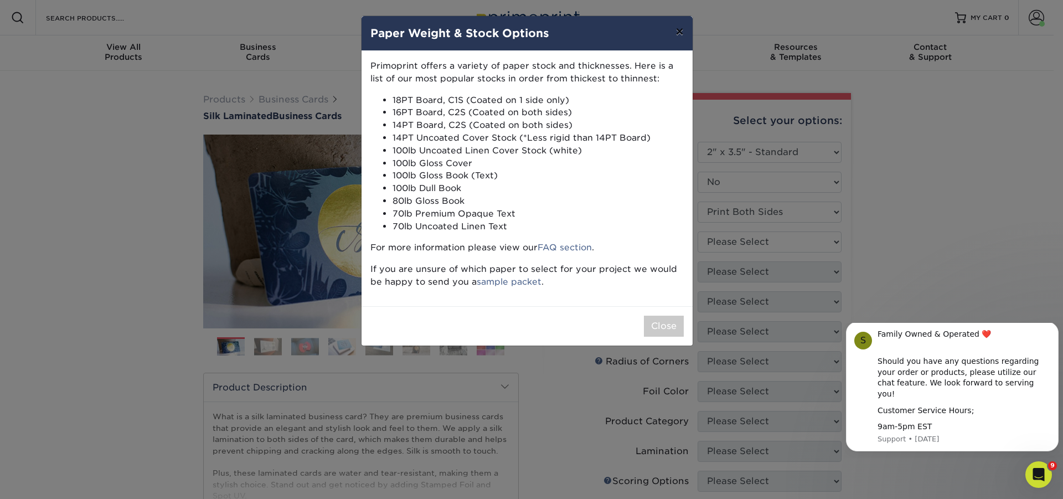
click at [681, 32] on button "×" at bounding box center [679, 31] width 25 height 31
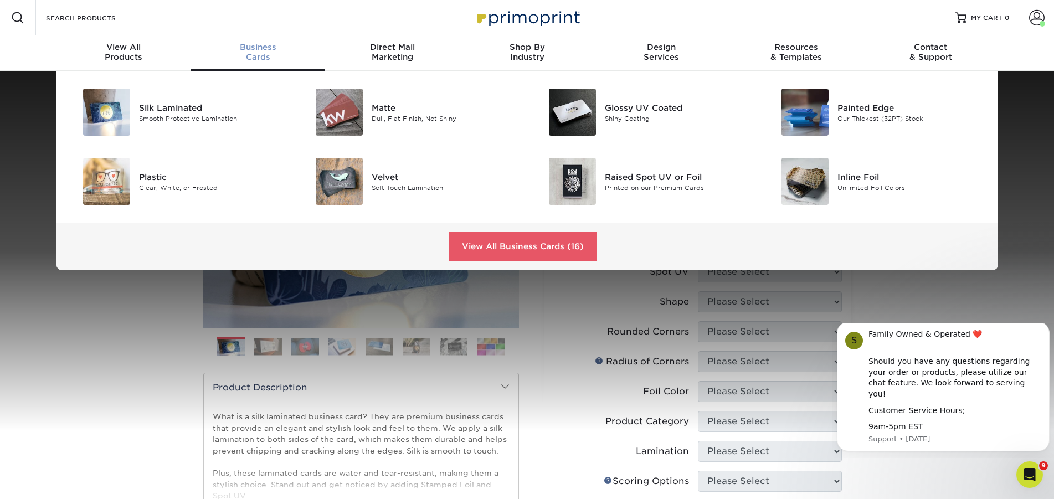
click at [255, 48] on span "Business" at bounding box center [257, 47] width 135 height 10
click at [505, 245] on link "View All Business Cards (16)" at bounding box center [523, 246] width 148 height 30
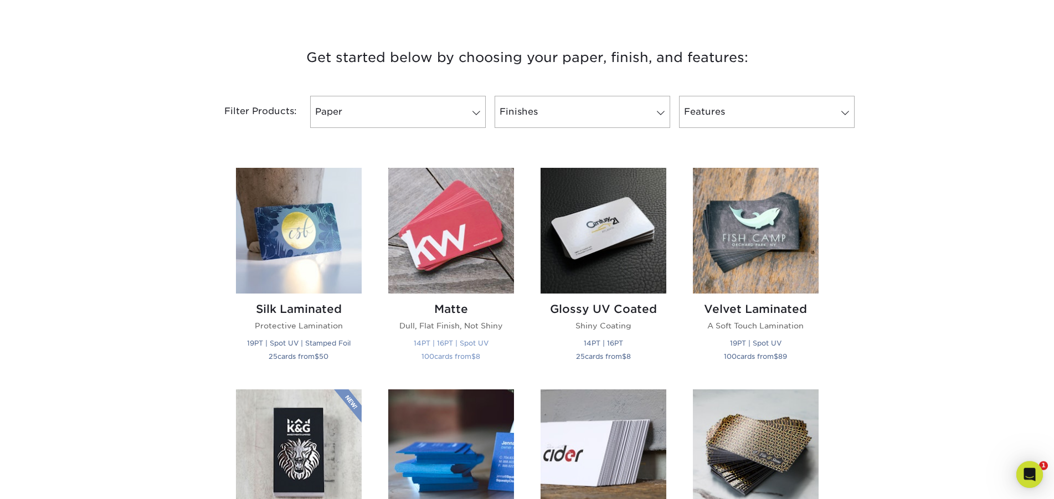
scroll to position [395, 0]
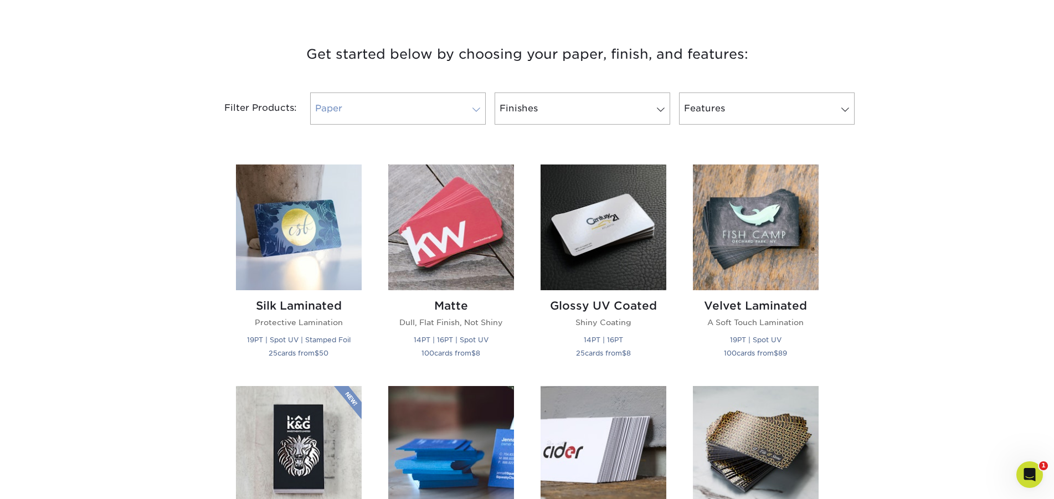
click at [416, 95] on link "Paper" at bounding box center [398, 108] width 176 height 32
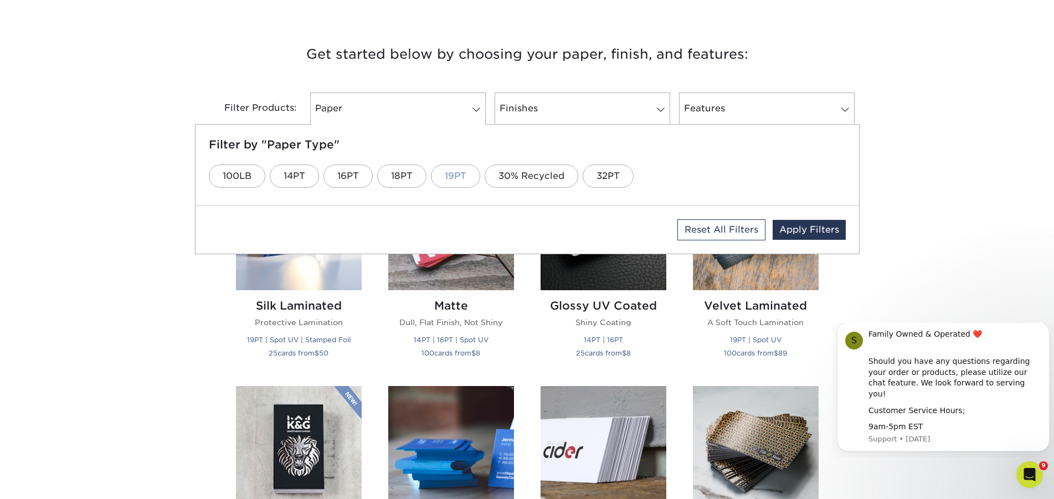
scroll to position [0, 0]
click at [452, 174] on link "19PT" at bounding box center [455, 175] width 49 height 23
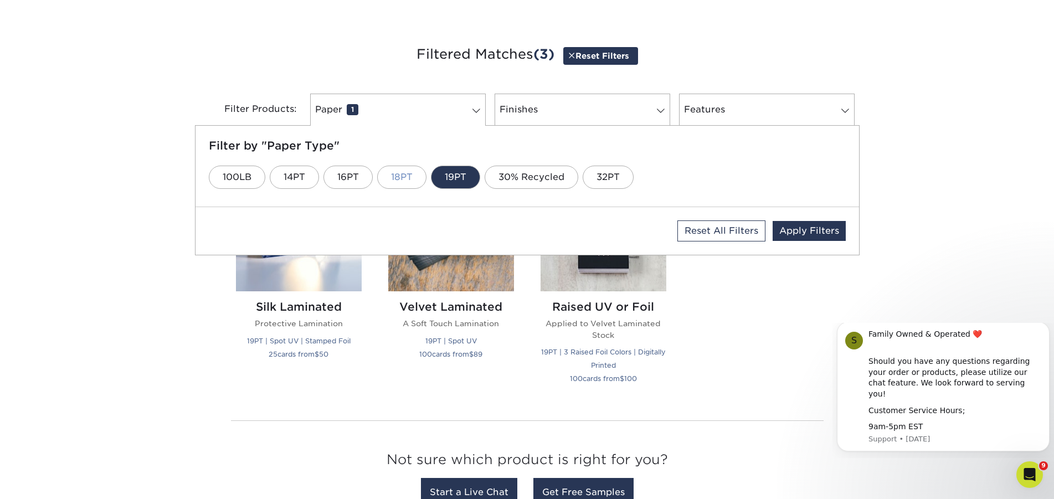
click at [404, 178] on link "18PT" at bounding box center [401, 177] width 49 height 23
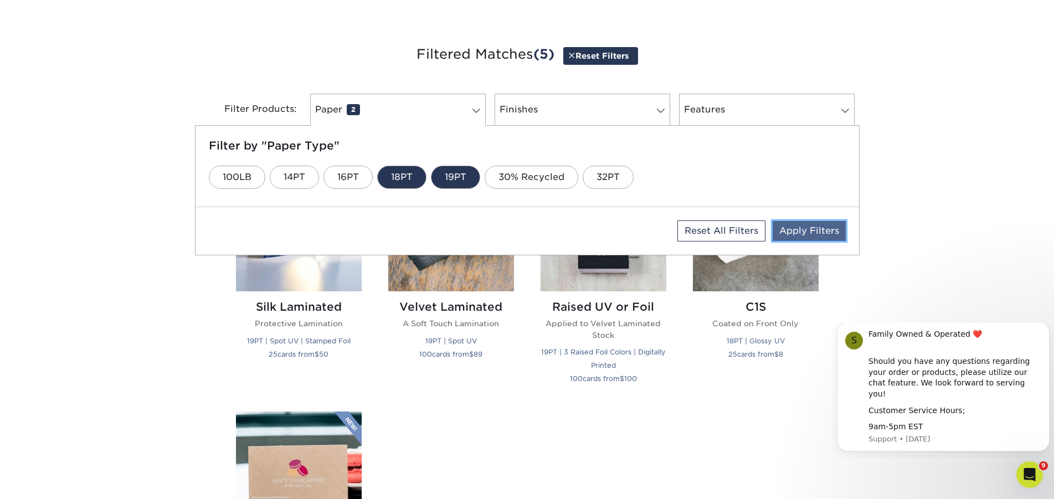
click at [812, 222] on link "Apply Filters" at bounding box center [808, 231] width 73 height 20
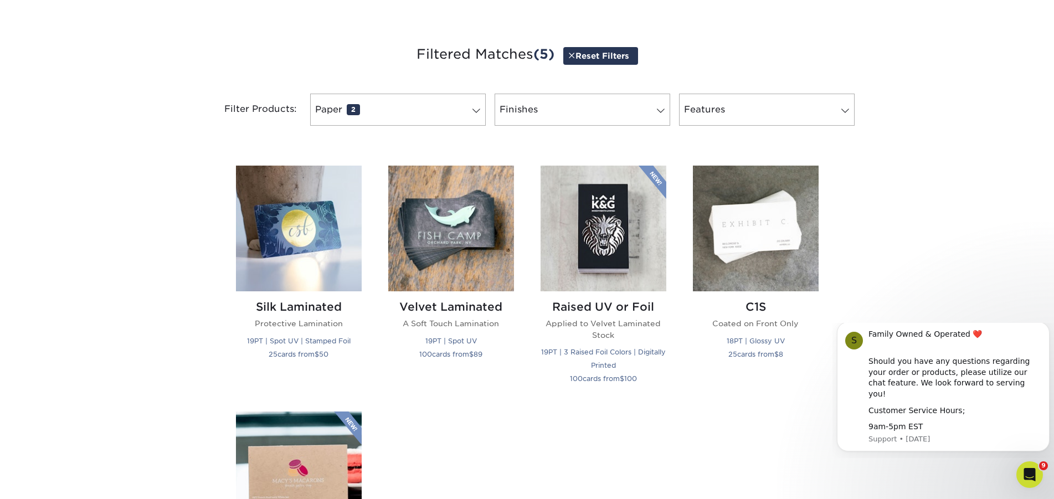
scroll to position [508, 0]
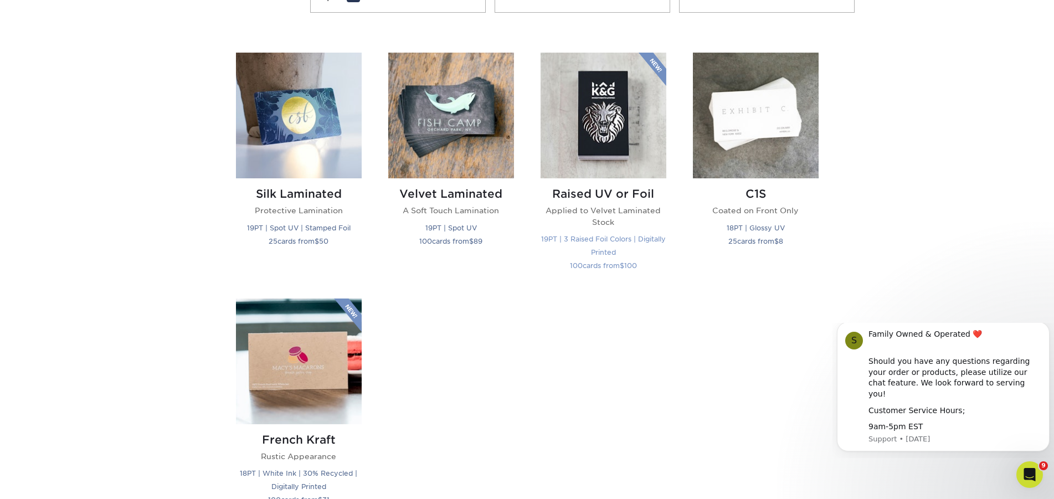
click at [606, 100] on img at bounding box center [603, 116] width 126 height 126
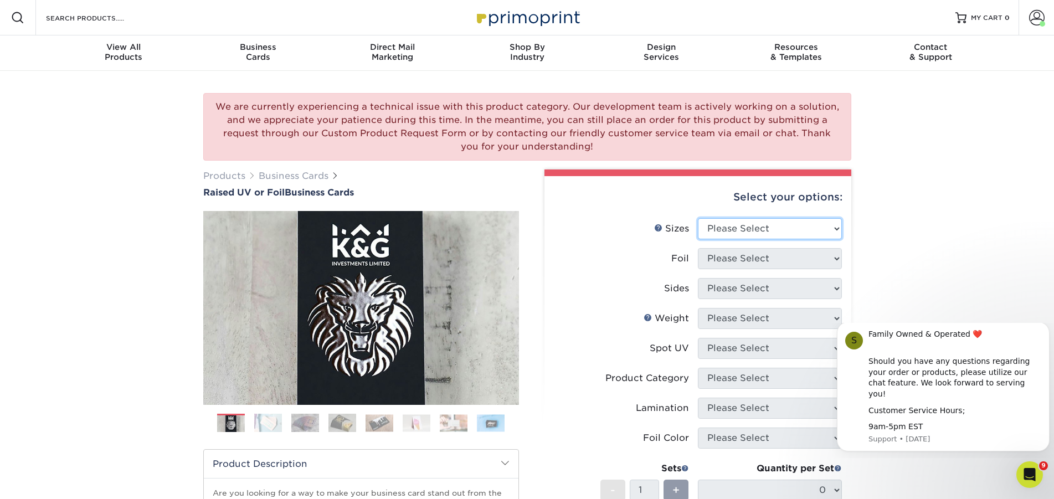
click at [698, 218] on select "Please Select 2" x 3.5" - Standard" at bounding box center [770, 228] width 144 height 21
select select "2.00x3.50"
click option "2" x 3.5" - Standard" at bounding box center [0, 0] width 0 height 0
click at [698, 248] on select "Please Select No Yes" at bounding box center [770, 258] width 144 height 21
select select "0"
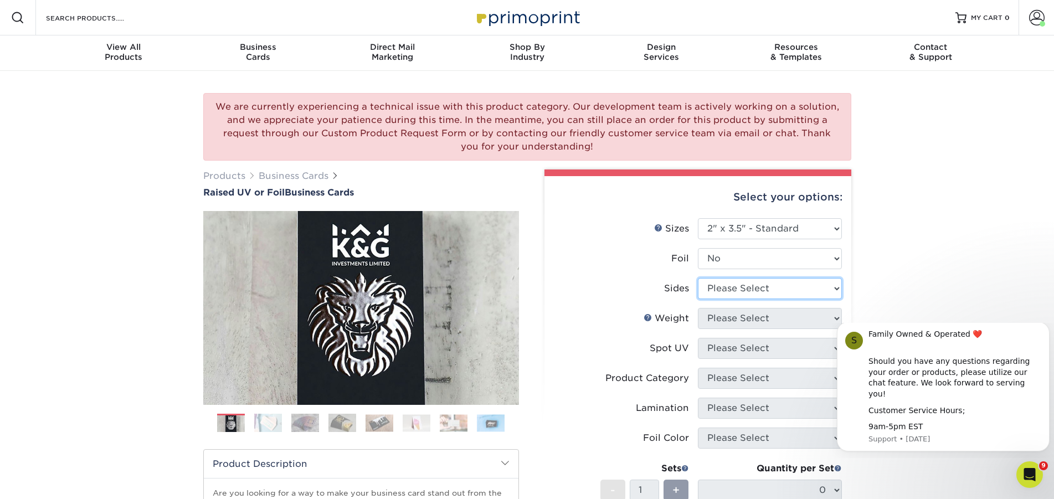
click at [698, 278] on select "Please Select Print Both Sides Print Front Only" at bounding box center [770, 288] width 144 height 21
select select "13abbda7-1d64-4f25-8bb2-c179b224825d"
click at [698, 308] on select "Please Select 16PT" at bounding box center [770, 318] width 144 height 21
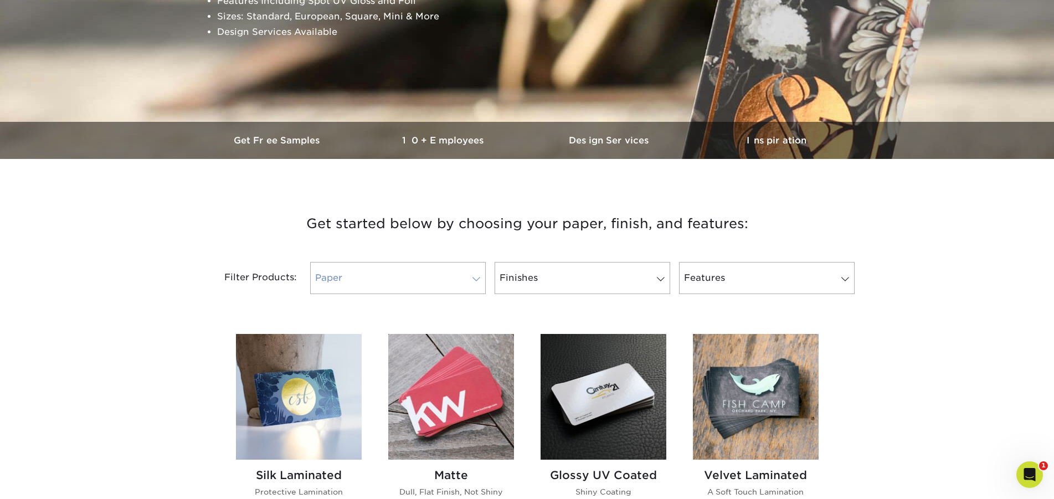
click at [429, 270] on link "Paper" at bounding box center [398, 278] width 176 height 32
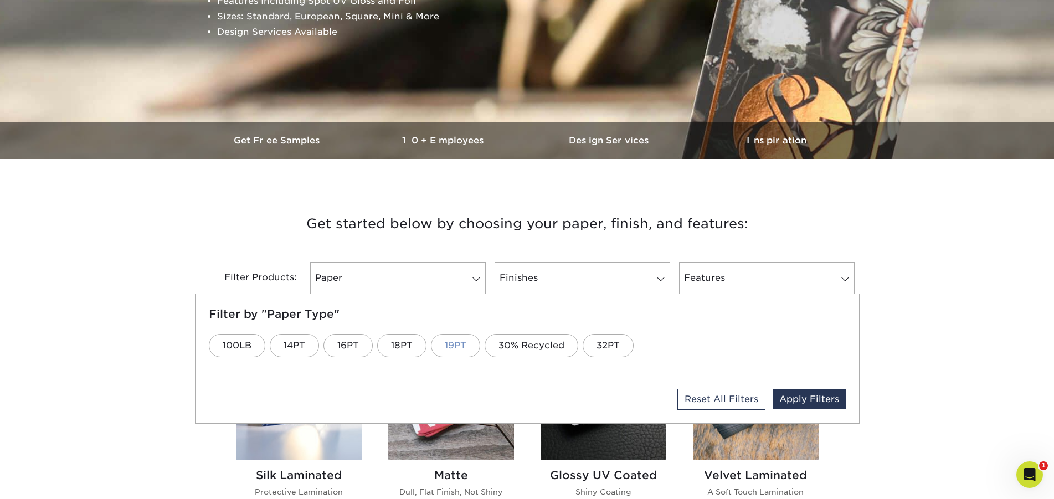
drag, startPoint x: 406, startPoint y: 349, endPoint x: 441, endPoint y: 349, distance: 34.3
click at [409, 349] on link "18PT" at bounding box center [401, 345] width 49 height 23
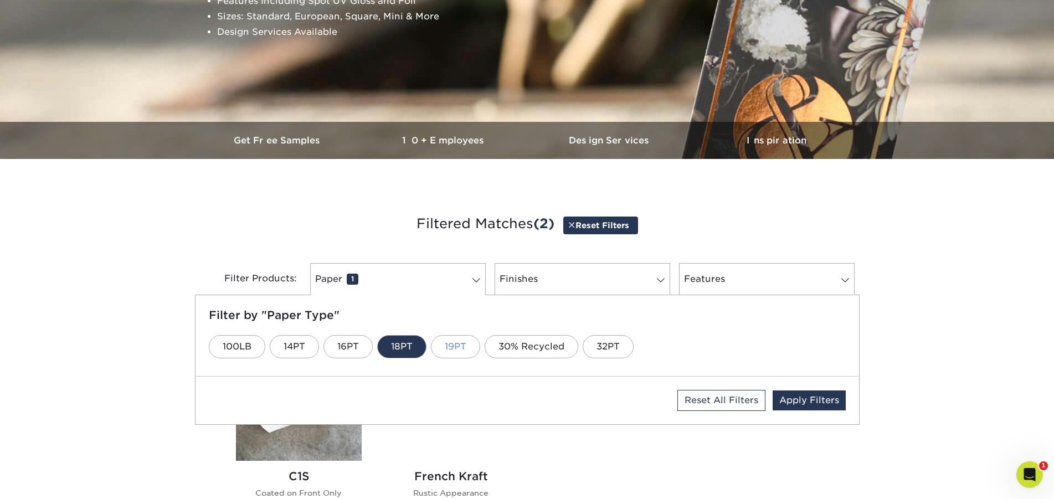
click at [441, 348] on link "19PT" at bounding box center [455, 346] width 49 height 23
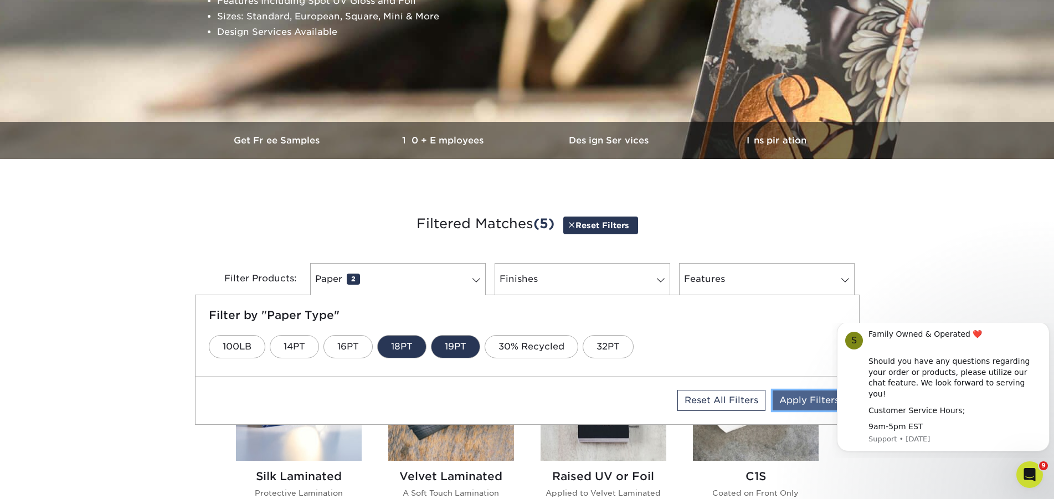
click at [806, 401] on link "Apply Filters" at bounding box center [808, 400] width 73 height 20
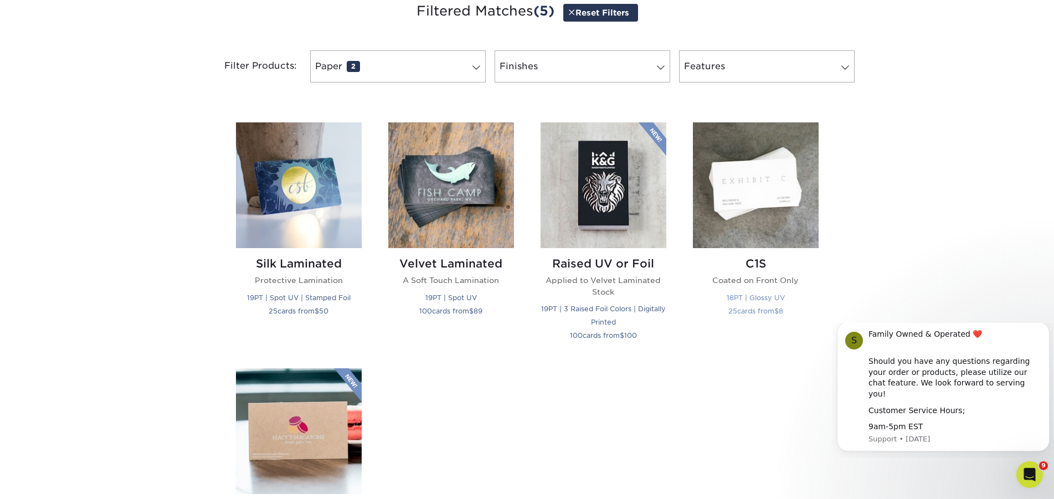
scroll to position [452, 0]
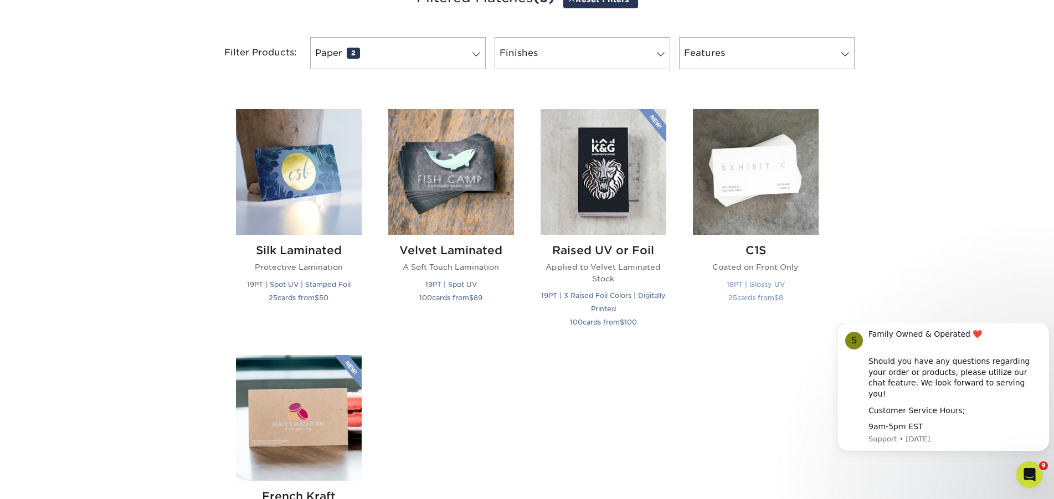
click at [740, 177] on img at bounding box center [756, 172] width 126 height 126
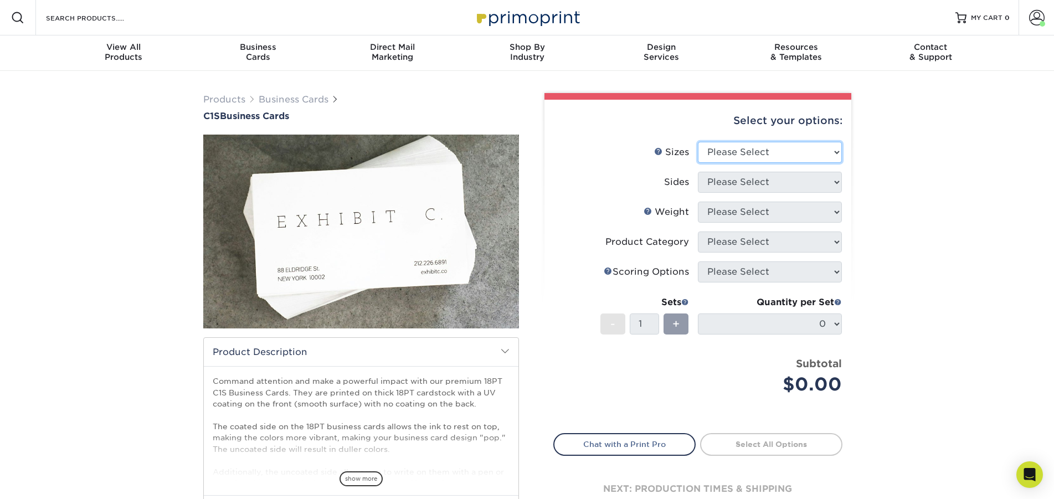
click at [698, 142] on select "Please Select 2" x 3.5" - Standard 2.125" x 3.375" - European 2.5" x 2.5" - Squ…" at bounding box center [770, 152] width 144 height 21
select select "2.00x3.50"
click option "2" x 3.5" - Standard" at bounding box center [0, 0] width 0 height 0
click at [698, 172] on select "Please Select Print Both Sides Print Front Only" at bounding box center [770, 182] width 144 height 21
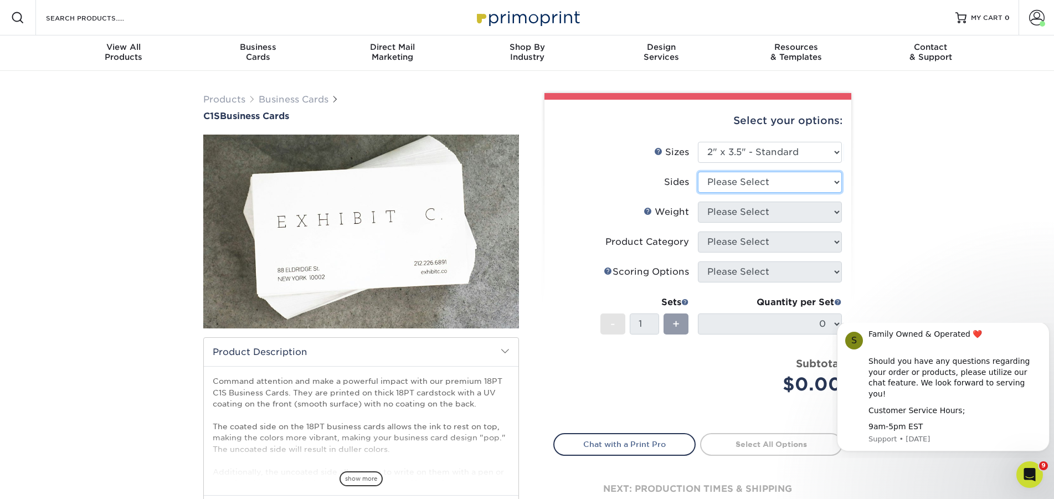
select select "13abbda7-1d64-4f25-8bb2-c179b224825d"
click at [698, 202] on select "Please Select 18PT C1S" at bounding box center [770, 212] width 144 height 21
select select "18PTC1S"
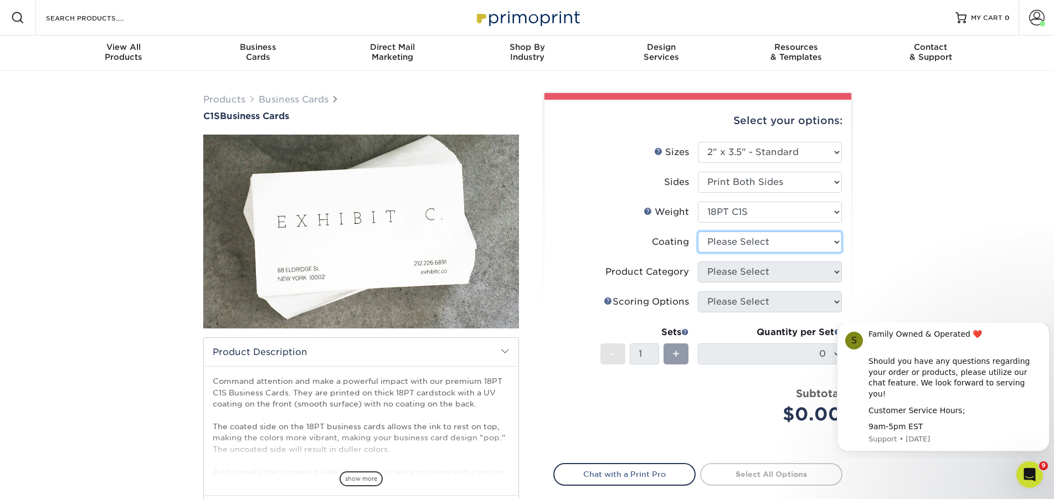
click at [698, 231] on select at bounding box center [770, 241] width 144 height 21
select select "3e7618de-abca-4bda-9f97-8b9129e913d8"
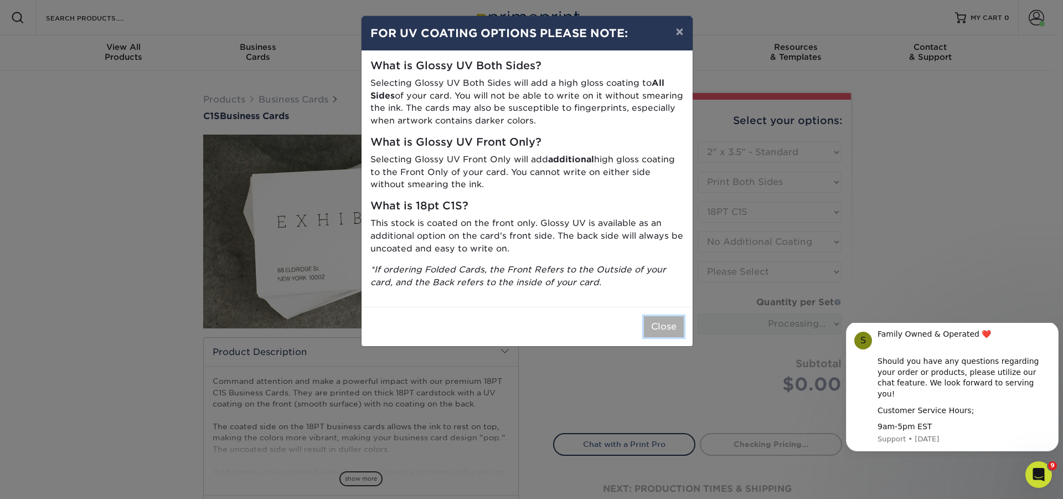
click at [657, 329] on button "Close" at bounding box center [664, 326] width 40 height 21
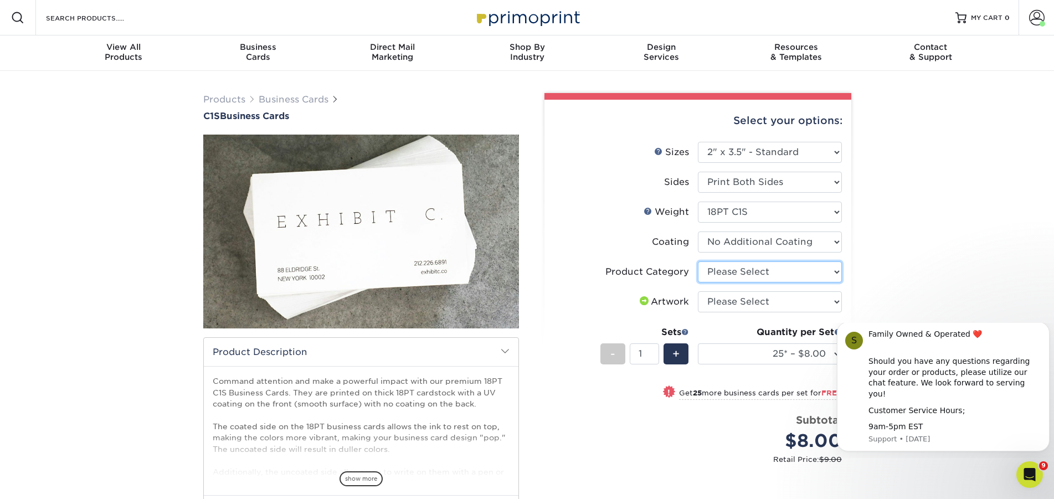
click at [698, 261] on select "Please Select Business Cards" at bounding box center [770, 271] width 144 height 21
select select "3b5148f1-0588-4f88-a218-97bcfdce65c1"
click option "Business Cards" at bounding box center [0, 0] width 0 height 0
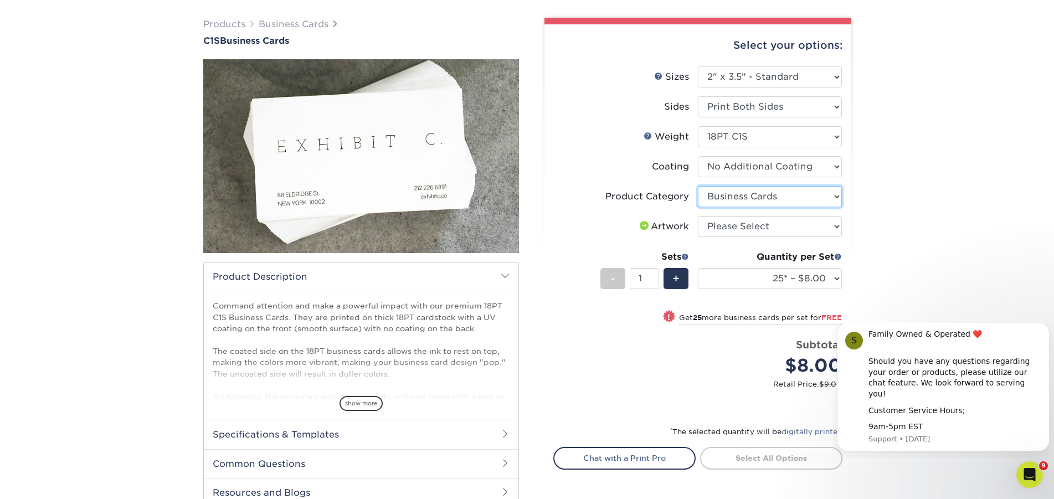
scroll to position [169, 0]
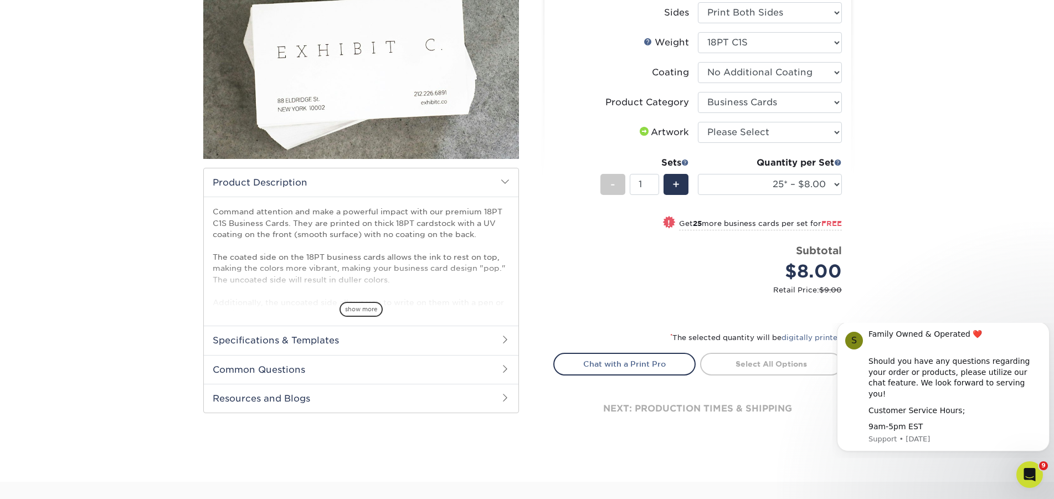
click at [791, 200] on div "Quantity per Set 25* – $8.00 50* – $8.00 75* – $8.00 100* – $8.00 250* – $17.00…" at bounding box center [770, 181] width 144 height 51
click at [698, 174] on select "25* – $8.00 50* – $8.00 75* – $8.00 100* – $8.00 250* – $17.00 500 – $33.00 100…" at bounding box center [770, 184] width 144 height 21
select select "500 – $33.00"
click option "500 – $33.00" at bounding box center [0, 0] width 0 height 0
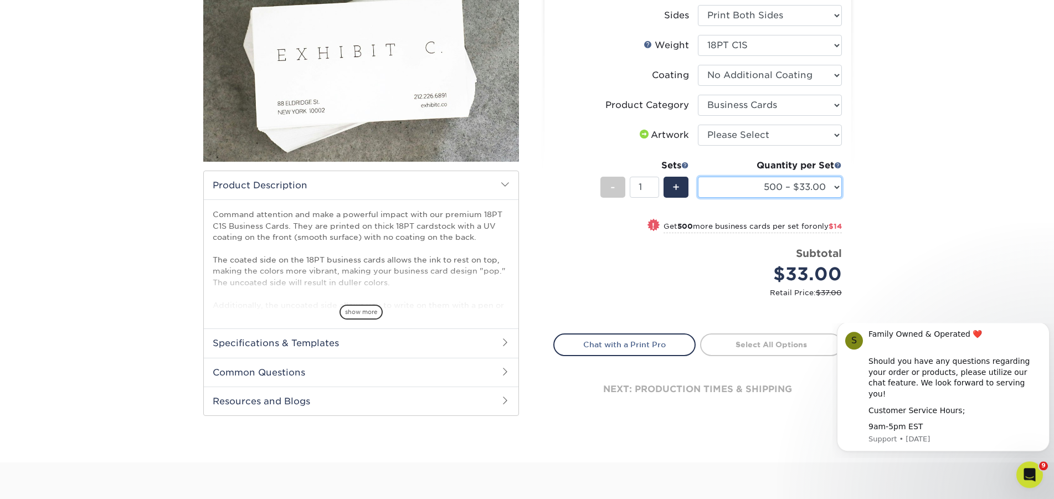
scroll to position [0, 0]
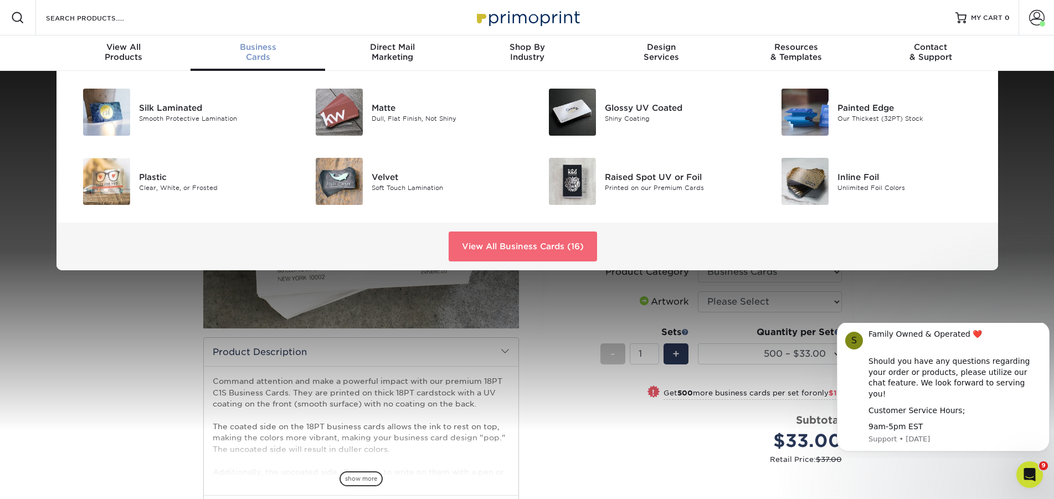
click at [524, 250] on link "View All Business Cards (16)" at bounding box center [523, 246] width 148 height 30
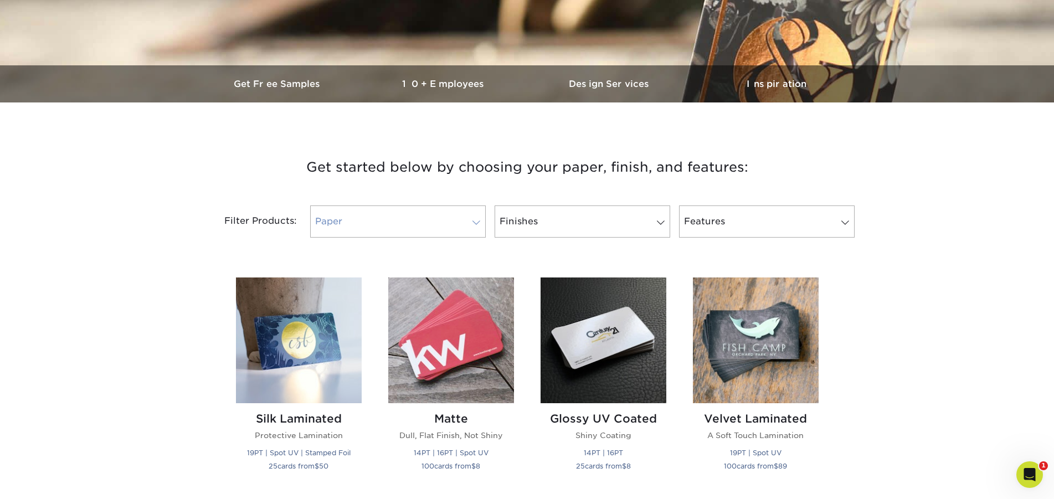
click at [388, 215] on link "Paper" at bounding box center [398, 221] width 176 height 32
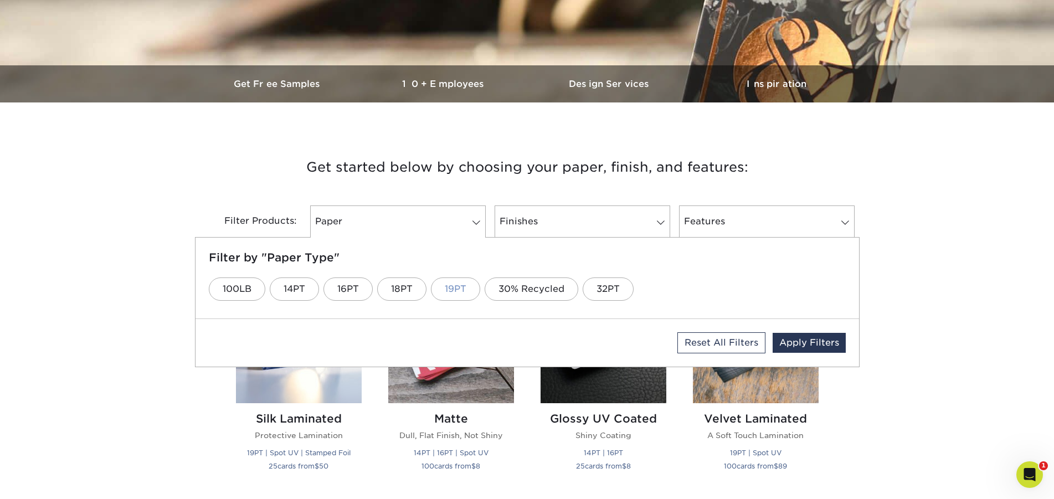
click at [451, 290] on link "19PT" at bounding box center [455, 288] width 49 height 23
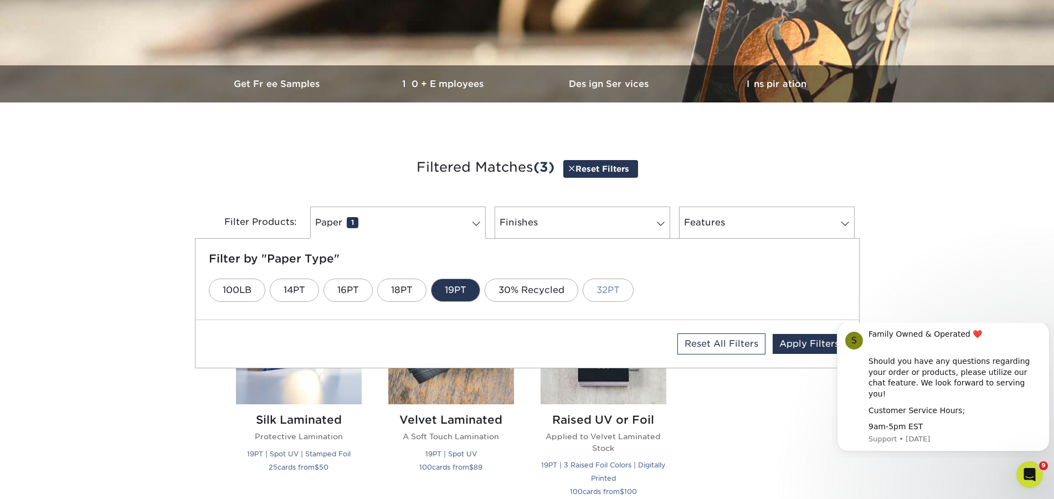
click at [616, 284] on link "32PT" at bounding box center [608, 290] width 51 height 23
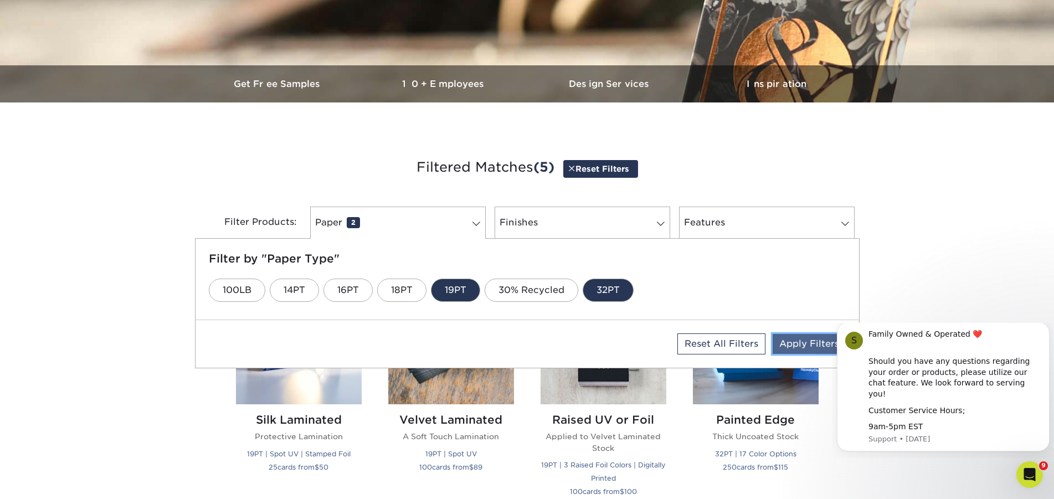
click at [802, 344] on link "Apply Filters" at bounding box center [808, 344] width 73 height 20
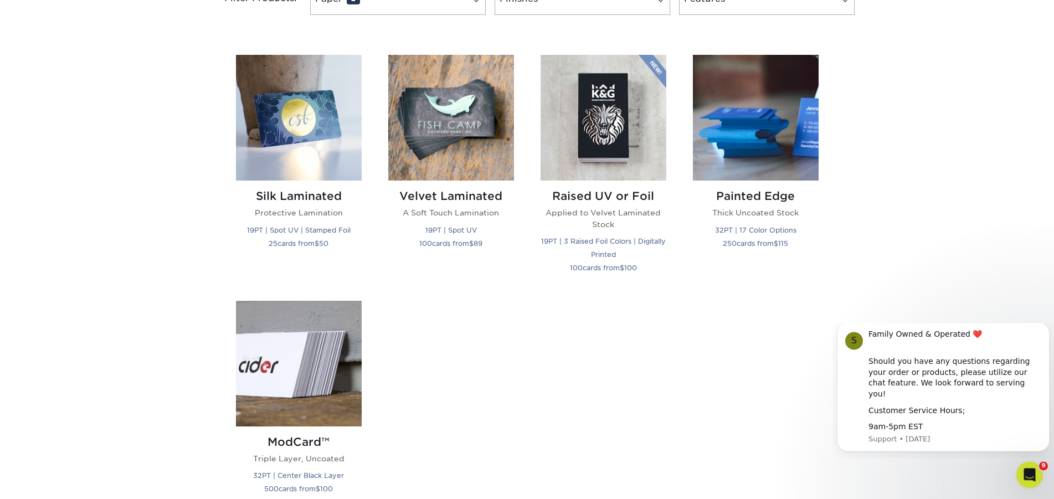
scroll to position [565, 0]
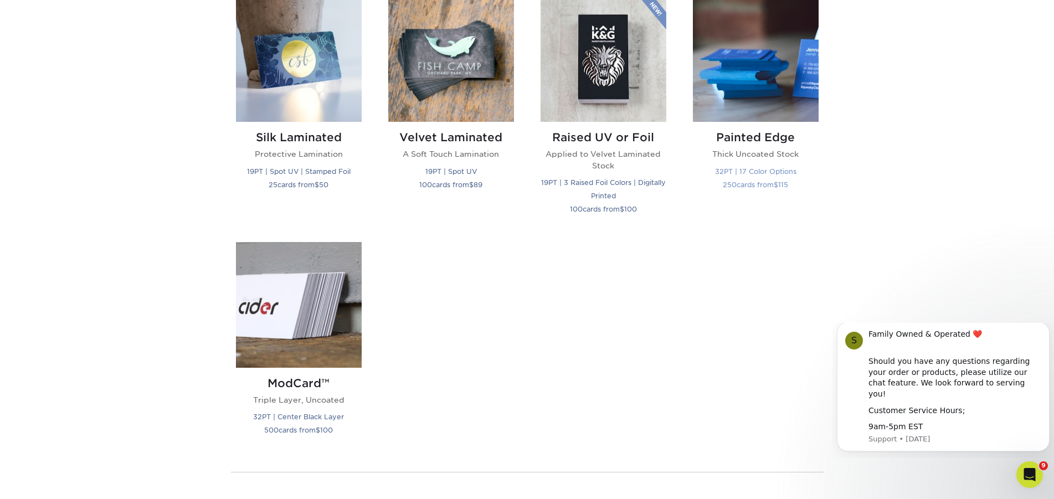
click at [750, 43] on img at bounding box center [756, 59] width 126 height 126
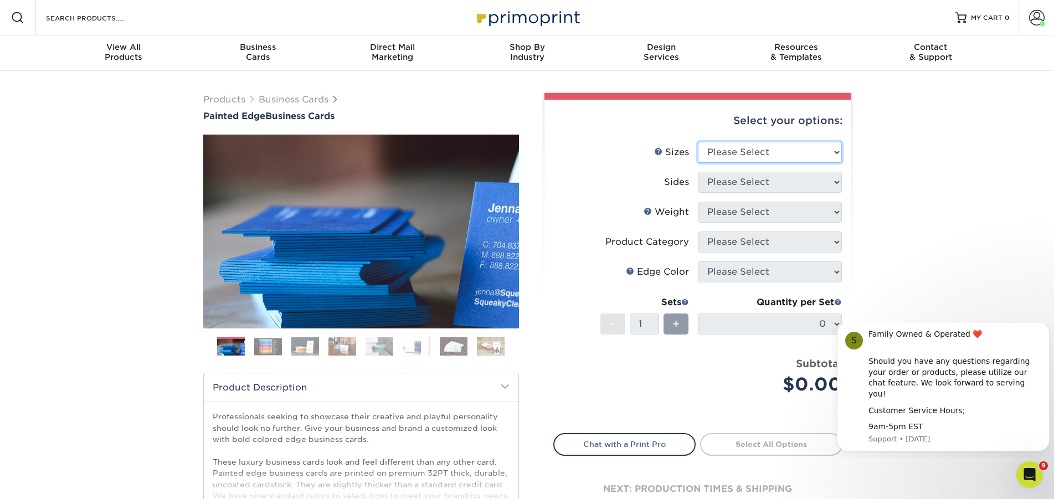
click at [698, 142] on select "Please Select 2" x 3.5" - Standard 2.125" x 3.375" - European 2.5" x 2.5" - Squ…" at bounding box center [770, 152] width 144 height 21
select select "2.00x3.50"
click option "2" x 3.5" - Standard" at bounding box center [0, 0] width 0 height 0
click at [698, 172] on select "Please Select Print Both Sides Print Front Only" at bounding box center [770, 182] width 144 height 21
select select "13abbda7-1d64-4f25-8bb2-c179b224825d"
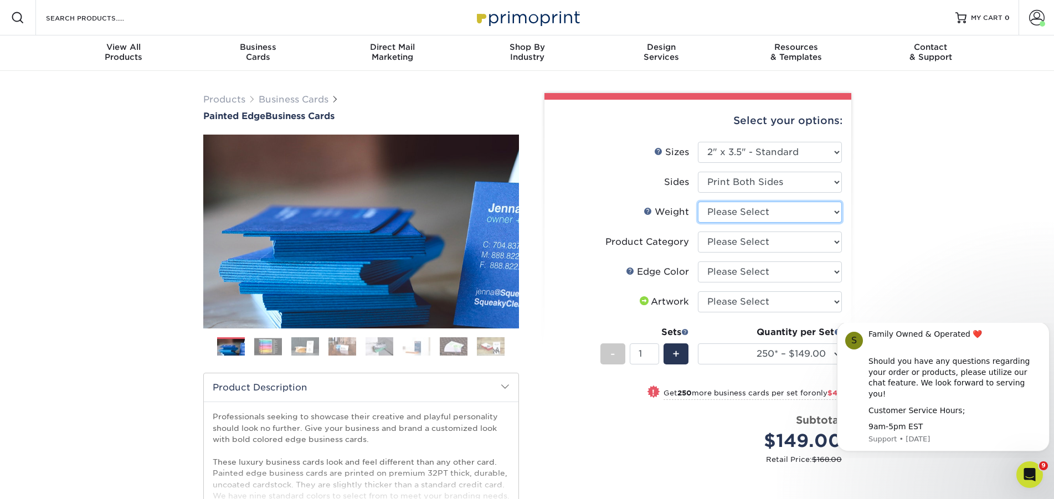
click at [698, 202] on select "Please Select 32PTUC" at bounding box center [770, 212] width 144 height 21
select select "32PTUC"
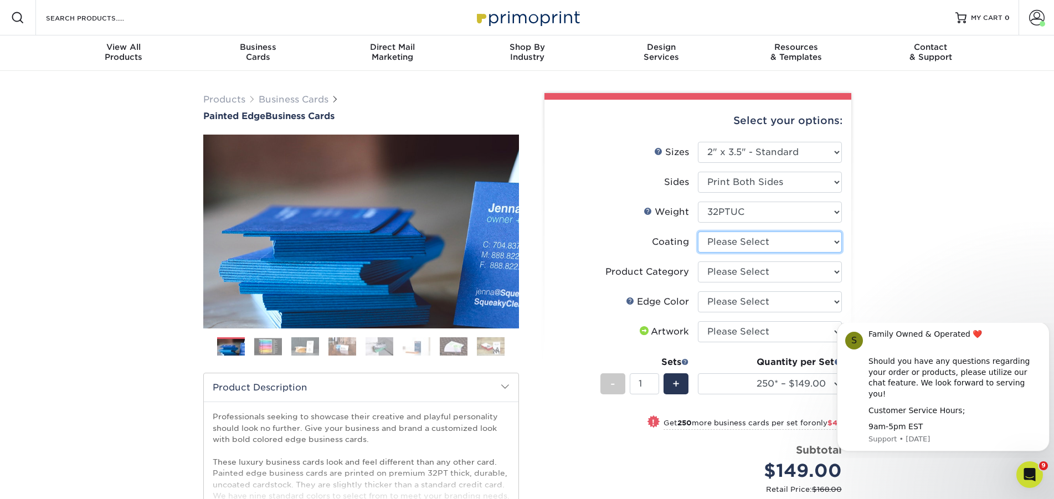
click at [698, 231] on select at bounding box center [770, 241] width 144 height 21
select select "3e7618de-abca-4bda-9f97-8b9129e913d8"
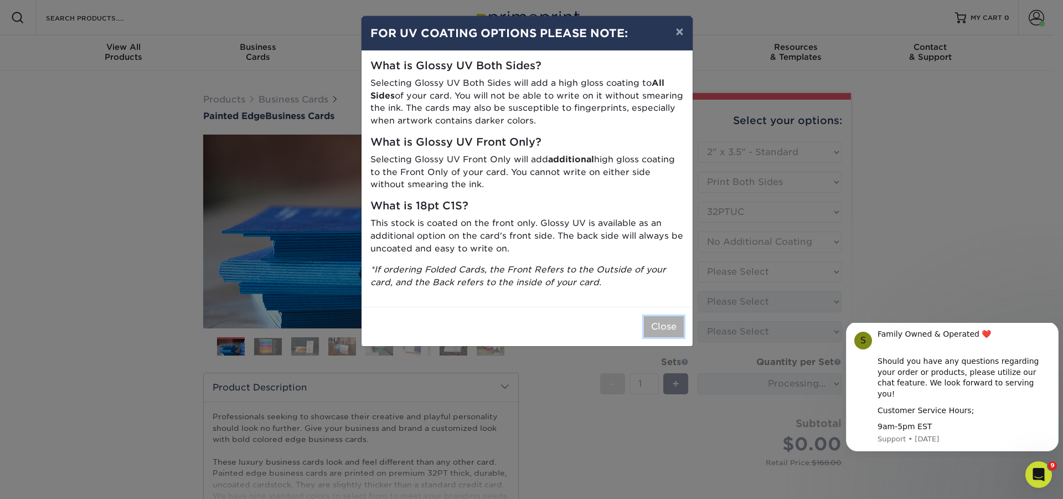
click at [656, 323] on button "Close" at bounding box center [664, 326] width 40 height 21
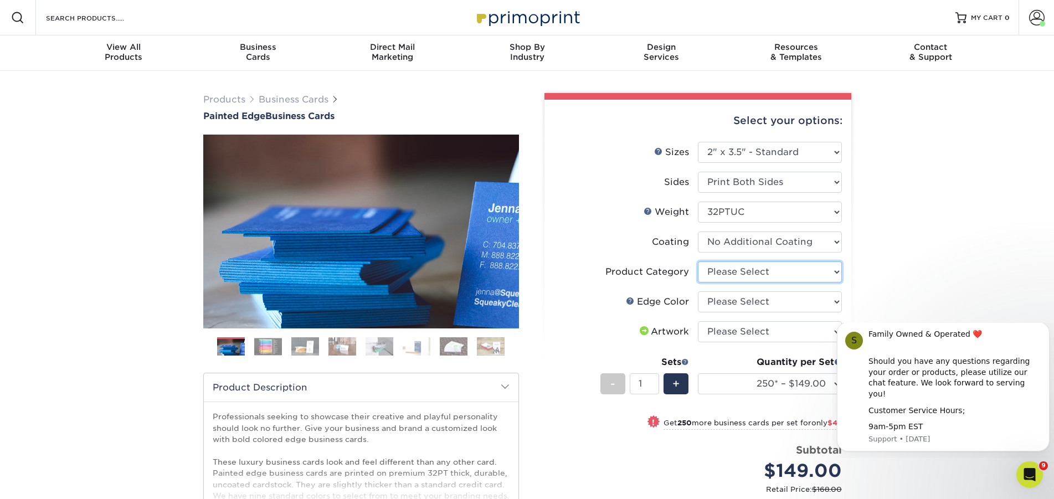
click at [698, 261] on select "Please Select Business Cards" at bounding box center [770, 271] width 144 height 21
select select "3b5148f1-0588-4f88-a218-97bcfdce65c1"
click option "Business Cards" at bounding box center [0, 0] width 0 height 0
click at [698, 291] on select "Please Select Charcoal Black Brown Blue Pearlescent Blue Pearlescent Gold Pearl…" at bounding box center [770, 301] width 144 height 21
select select "29d9e76e-281e-4d02-923d-5e3eb4a981a9"
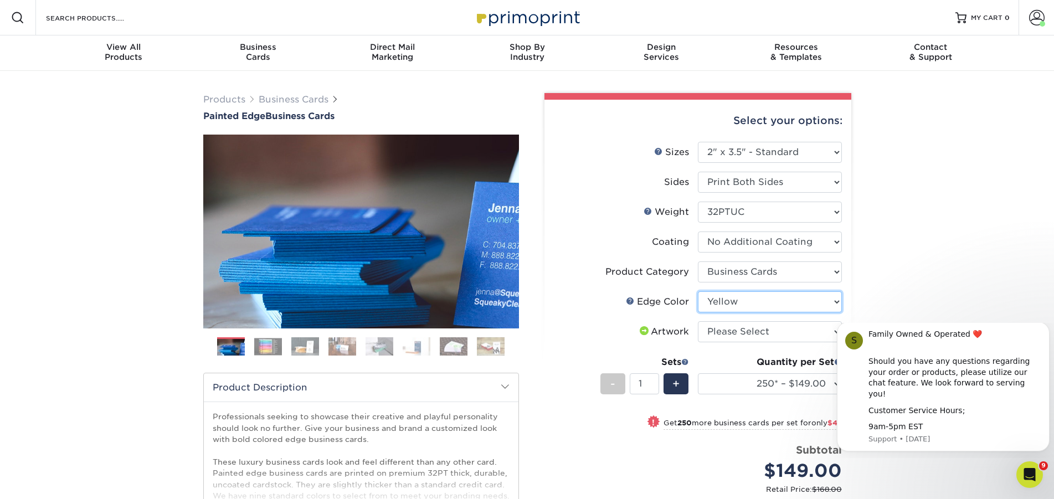
click option "Yellow" at bounding box center [0, 0] width 0 height 0
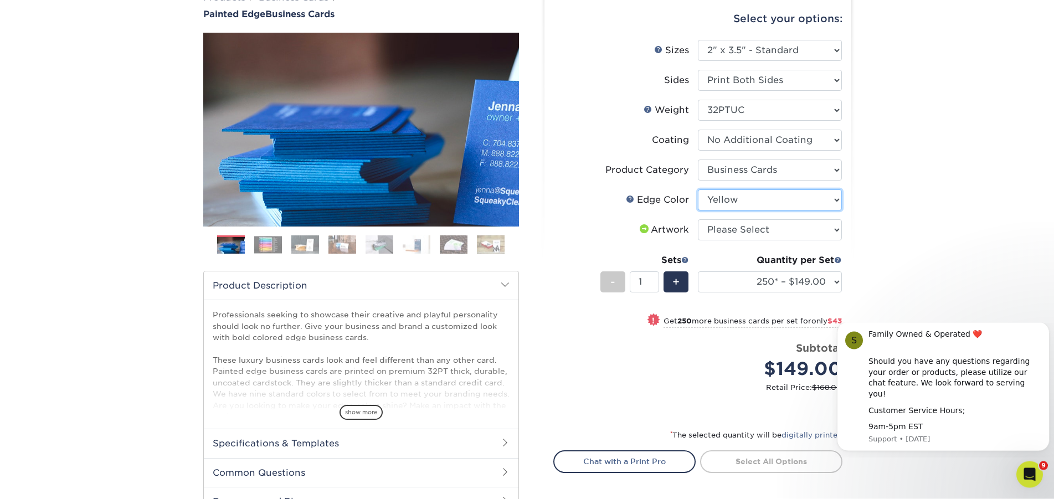
scroll to position [169, 0]
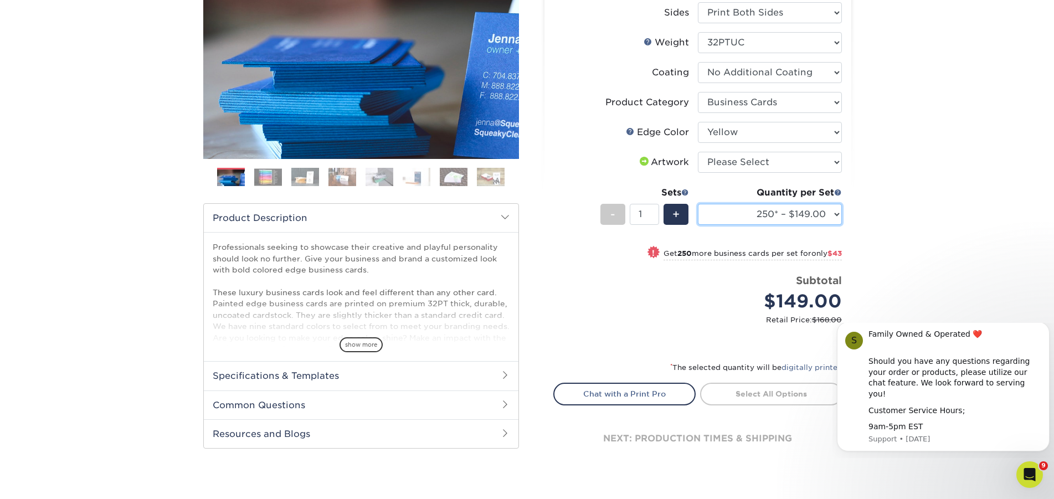
click at [698, 204] on select "250* – $149.00 500* – $192.00 1000* – $300.00" at bounding box center [770, 214] width 144 height 21
click at [786, 211] on select "250* – $149.00 500* – $192.00 1000* – $300.00" at bounding box center [770, 214] width 144 height 21
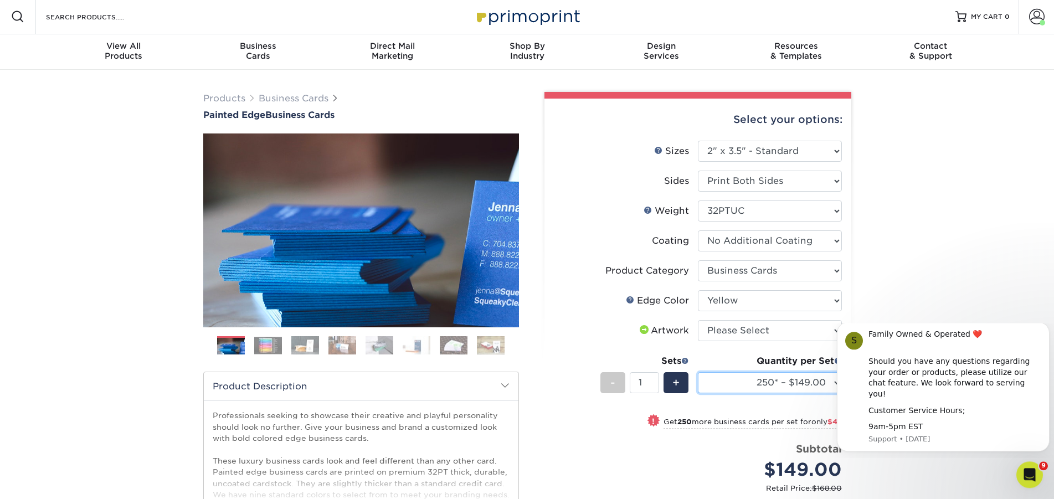
scroll to position [0, 0]
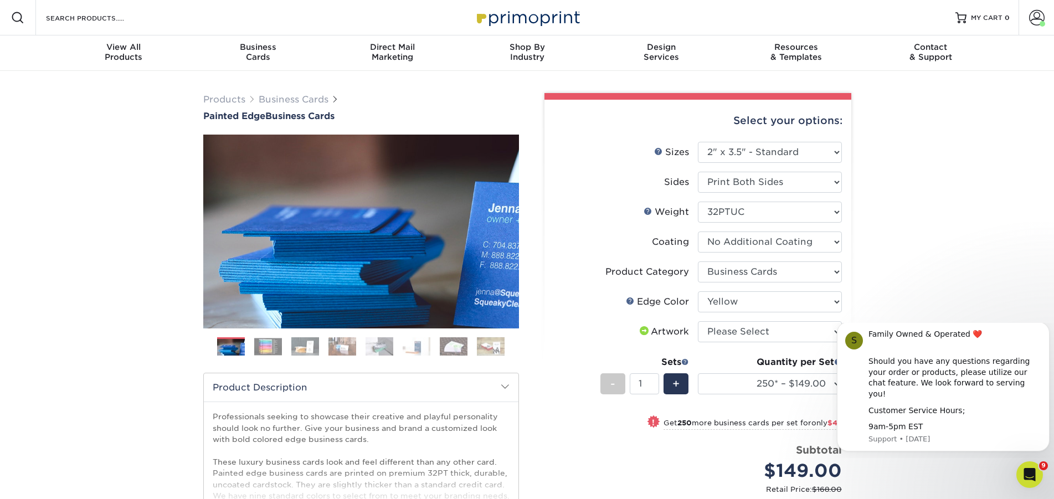
click at [265, 339] on img at bounding box center [268, 346] width 28 height 17
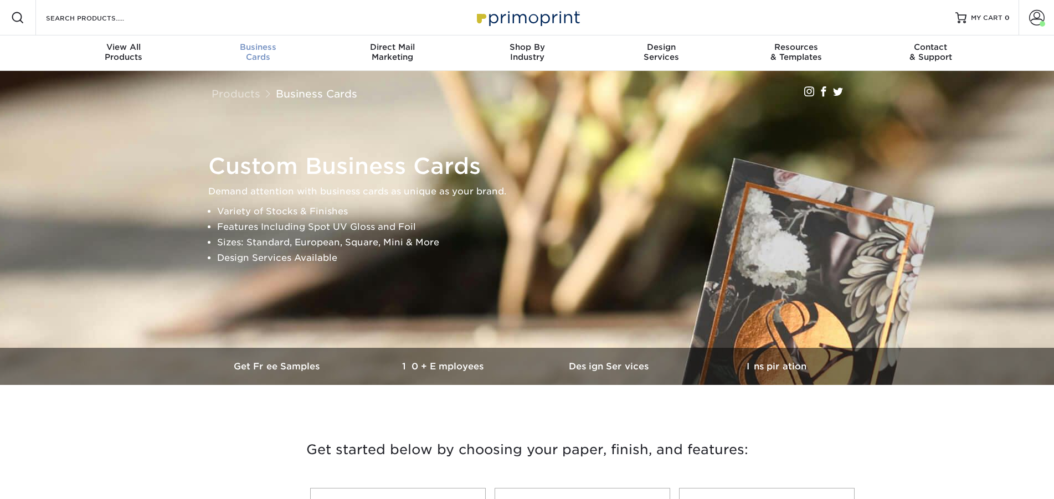
click at [261, 53] on div "Business Cards" at bounding box center [257, 52] width 135 height 20
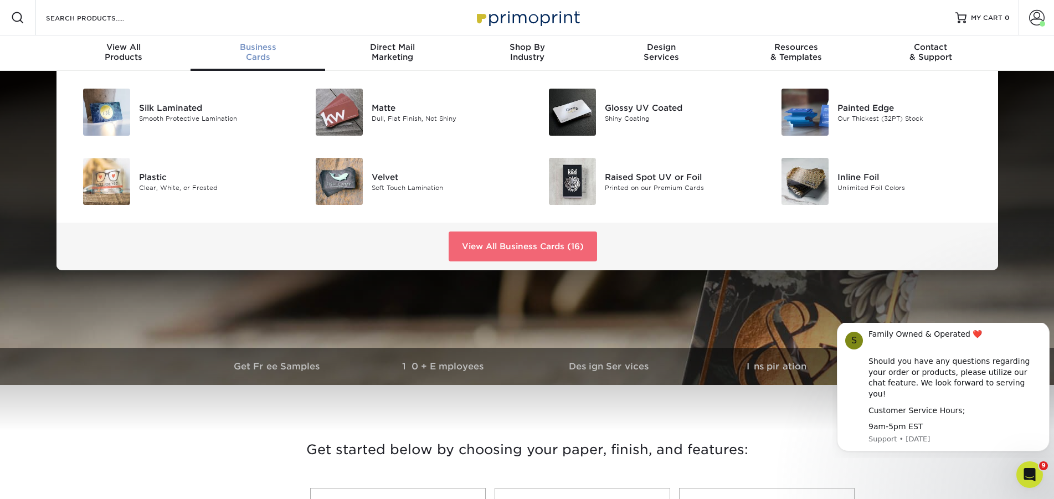
click at [487, 245] on link "View All Business Cards (16)" at bounding box center [523, 246] width 148 height 30
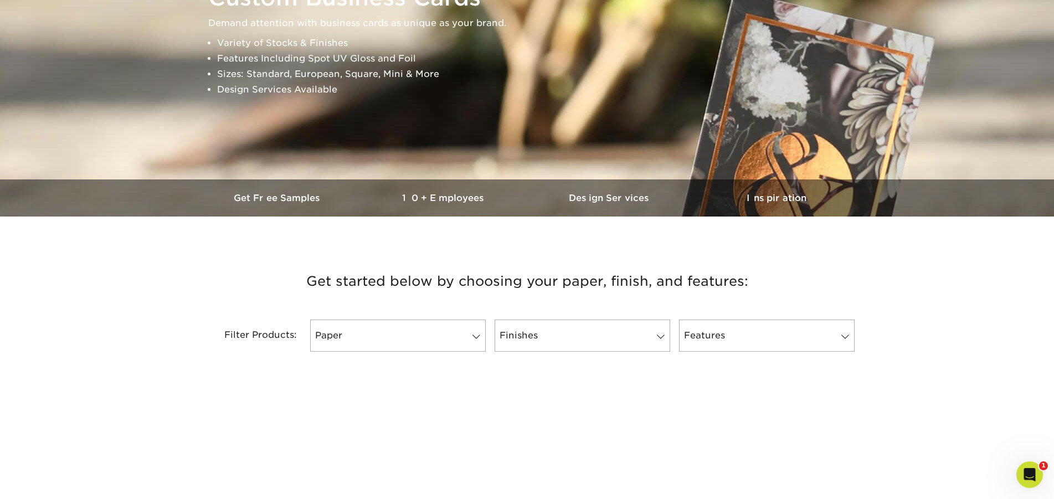
scroll to position [282, 0]
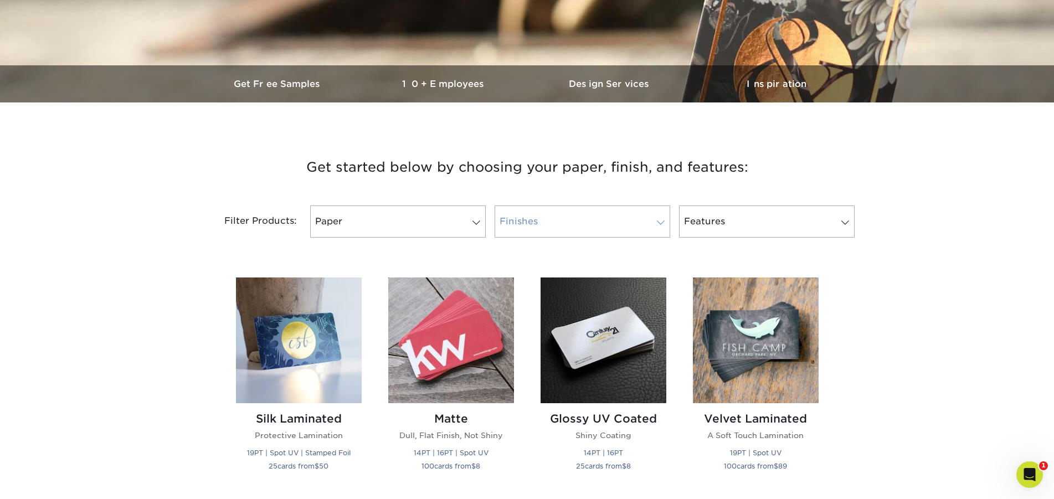
click at [591, 227] on link "Finishes" at bounding box center [582, 221] width 176 height 32
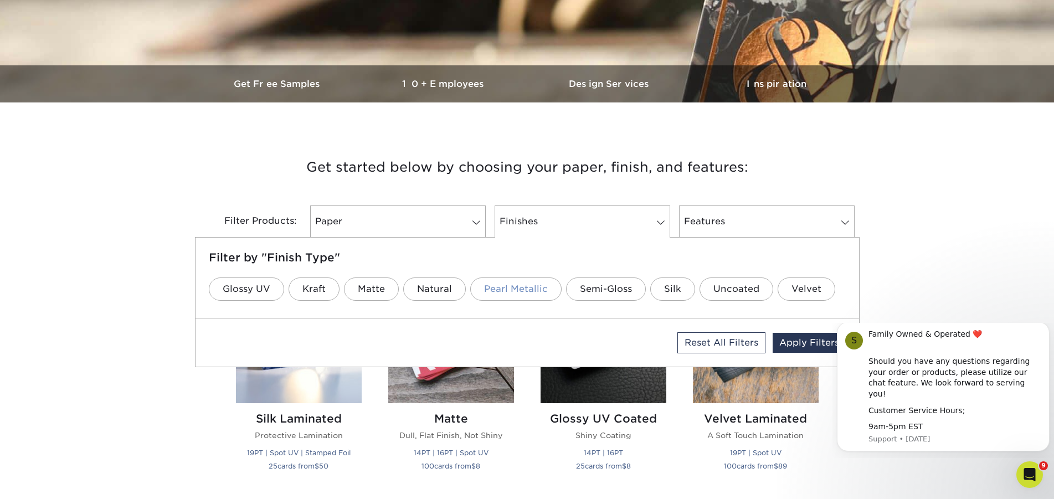
scroll to position [0, 0]
click at [427, 228] on link "Paper" at bounding box center [398, 221] width 176 height 32
drag, startPoint x: 446, startPoint y: 288, endPoint x: 508, endPoint y: 287, distance: 61.5
click at [447, 288] on link "19PT" at bounding box center [455, 288] width 49 height 23
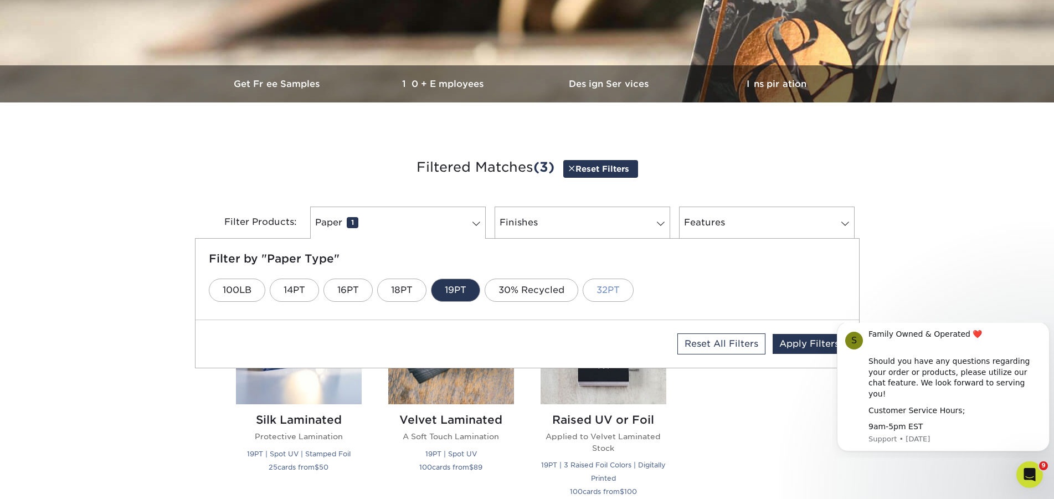
click at [612, 287] on link "32PT" at bounding box center [608, 290] width 51 height 23
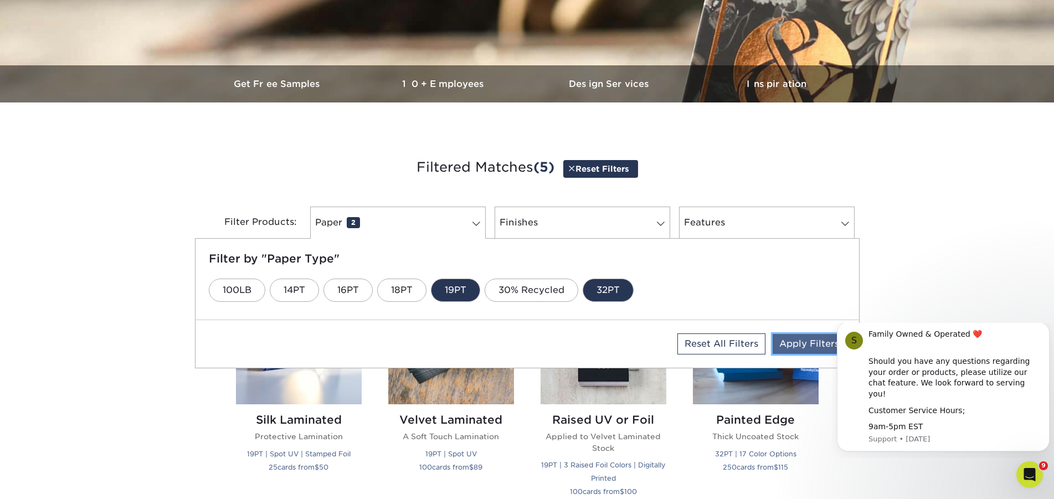
click at [807, 343] on link "Apply Filters" at bounding box center [808, 344] width 73 height 20
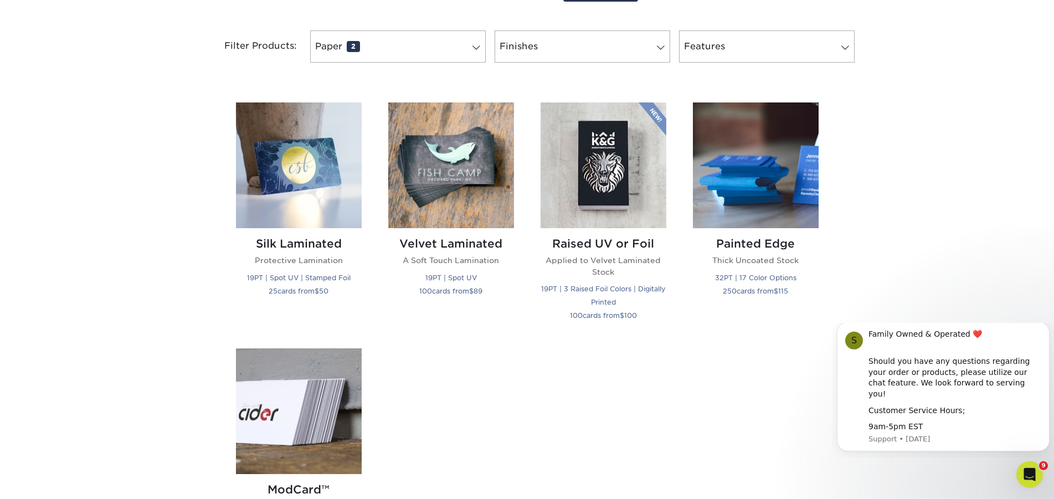
scroll to position [565, 0]
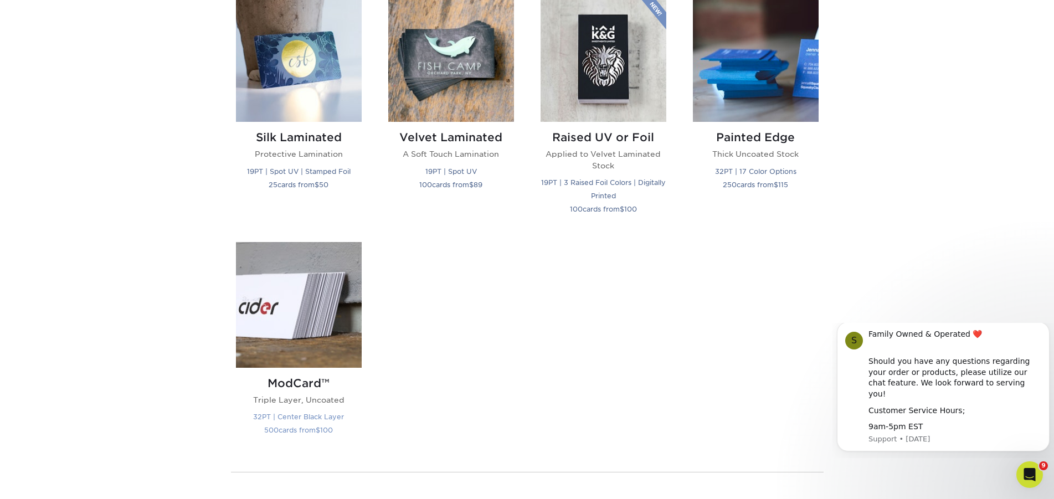
click at [290, 317] on img at bounding box center [299, 305] width 126 height 126
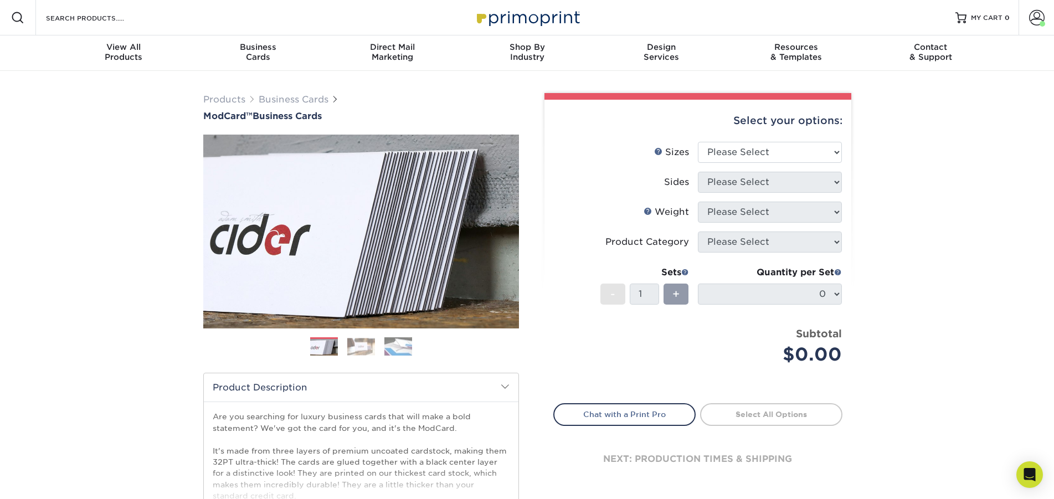
click at [359, 352] on img at bounding box center [361, 346] width 28 height 17
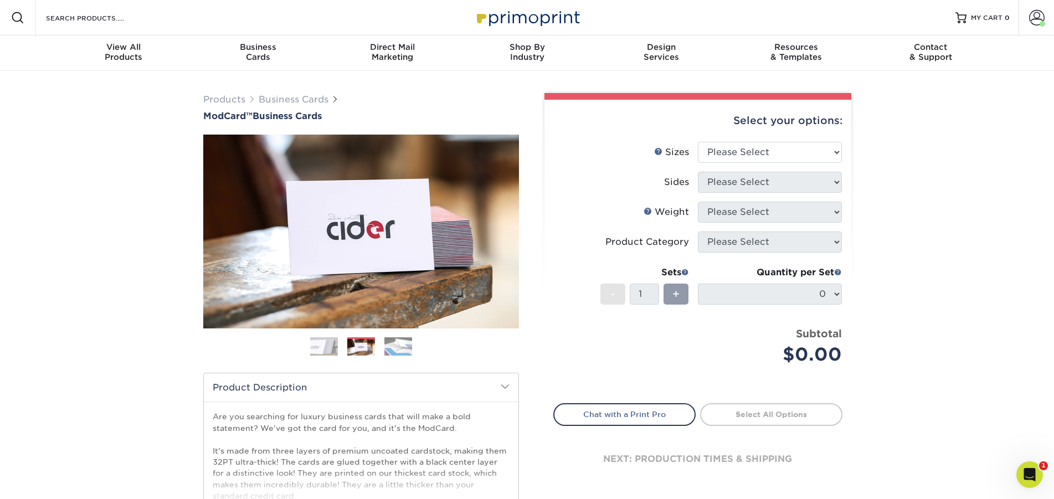
click at [398, 346] on img at bounding box center [398, 346] width 28 height 19
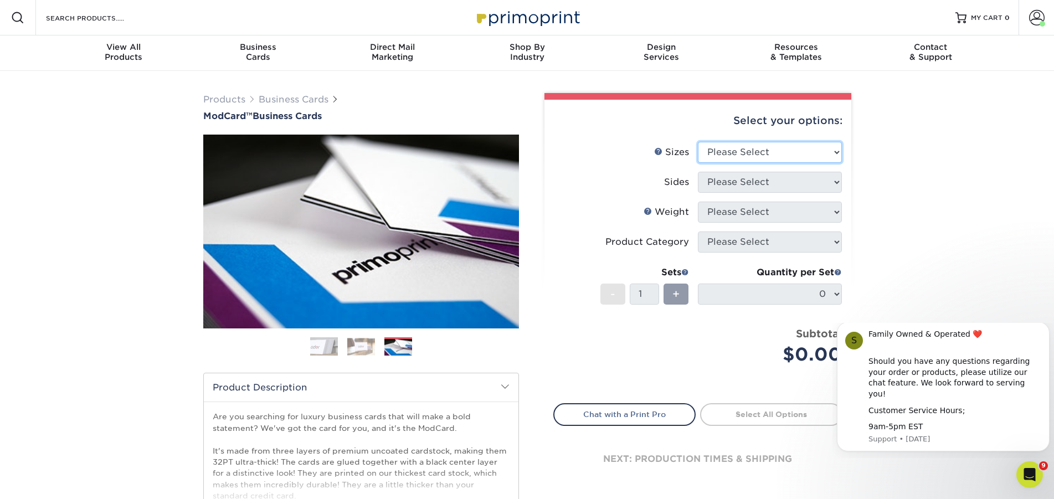
click at [698, 142] on select "Please Select 1.5" x 3.5" - Mini 1.75" x 3.5" - Mini 2" x 2" - Square 2" x 3" -…" at bounding box center [770, 152] width 144 height 21
select select "2.00x3.50"
click option "2" x 3.5" - Standard" at bounding box center [0, 0] width 0 height 0
click at [698, 172] on select "Please Select Print Both Sides Print Front Only" at bounding box center [770, 182] width 144 height 21
select select "13abbda7-1d64-4f25-8bb2-c179b224825d"
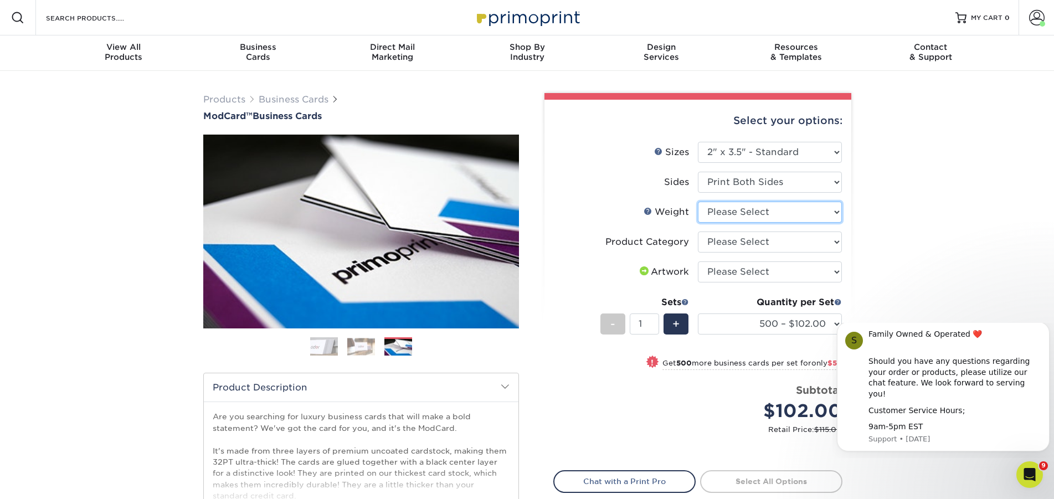
click at [698, 202] on select "Please Select 32PTUCBLK" at bounding box center [770, 212] width 144 height 21
select select "32PTUCBLK"
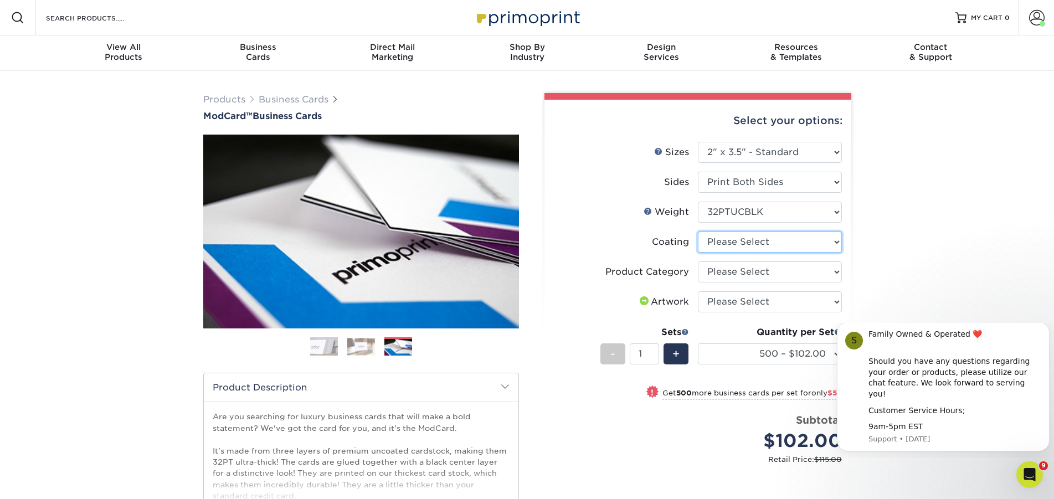
click at [698, 231] on select at bounding box center [770, 241] width 144 height 21
select select "3e7618de-abca-4bda-9f97-8b9129e913d8"
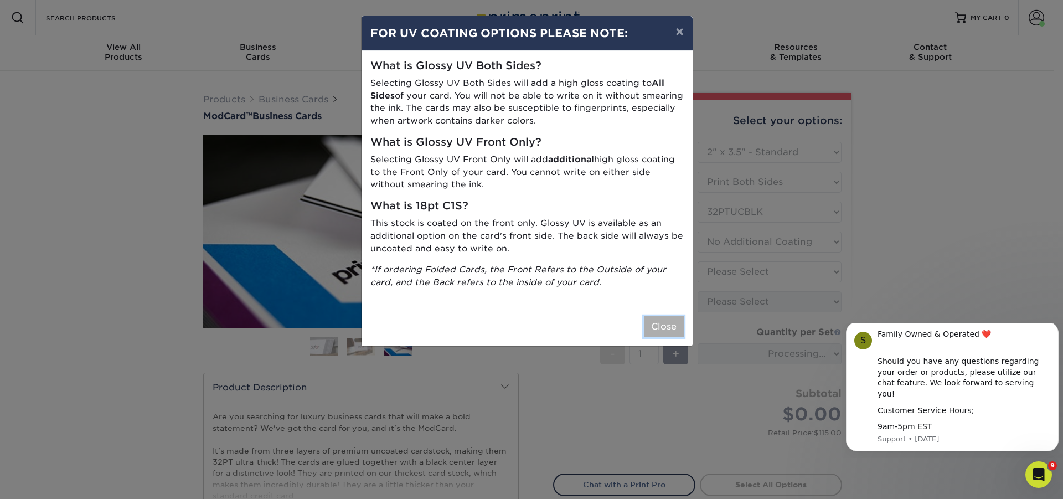
click at [662, 326] on button "Close" at bounding box center [664, 326] width 40 height 21
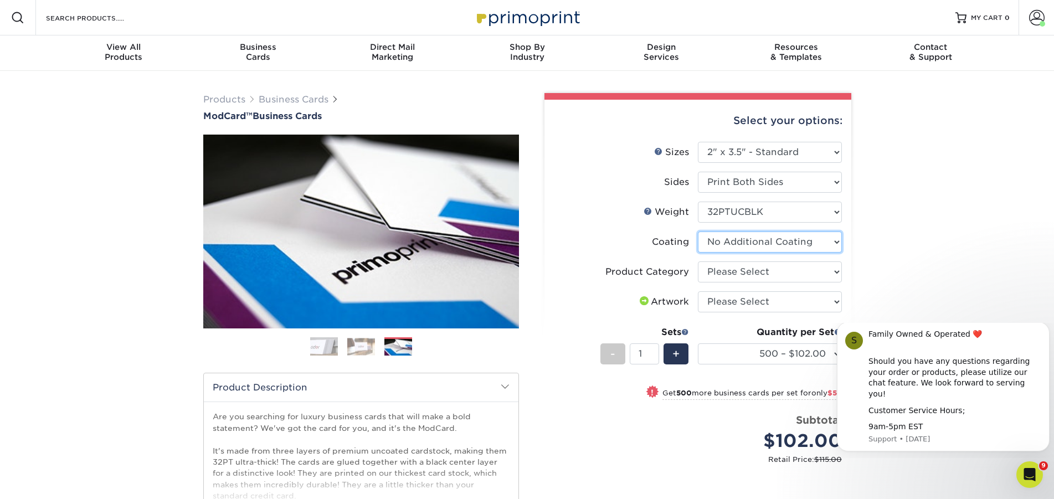
click at [698, 231] on select at bounding box center [770, 241] width 144 height 21
click at [745, 243] on select at bounding box center [770, 241] width 144 height 21
click at [698, 261] on select "Please Select Business Cards" at bounding box center [770, 271] width 144 height 21
select select "3b5148f1-0588-4f88-a218-97bcfdce65c1"
click option "Business Cards" at bounding box center [0, 0] width 0 height 0
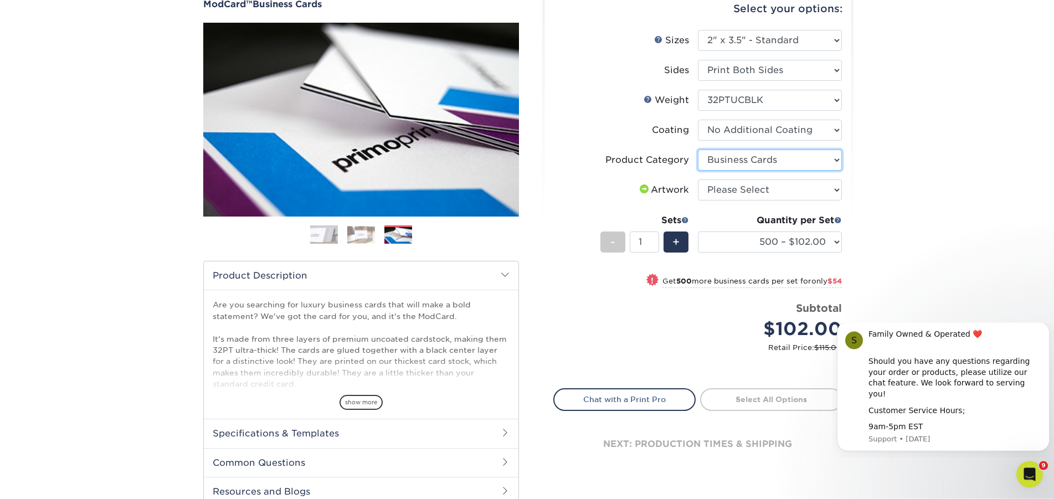
scroll to position [113, 0]
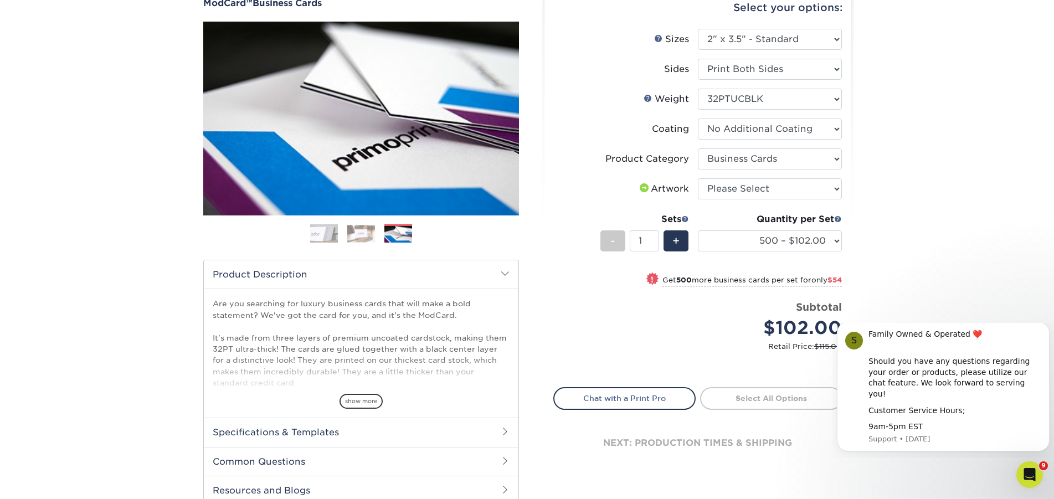
click at [358, 236] on img at bounding box center [361, 233] width 28 height 17
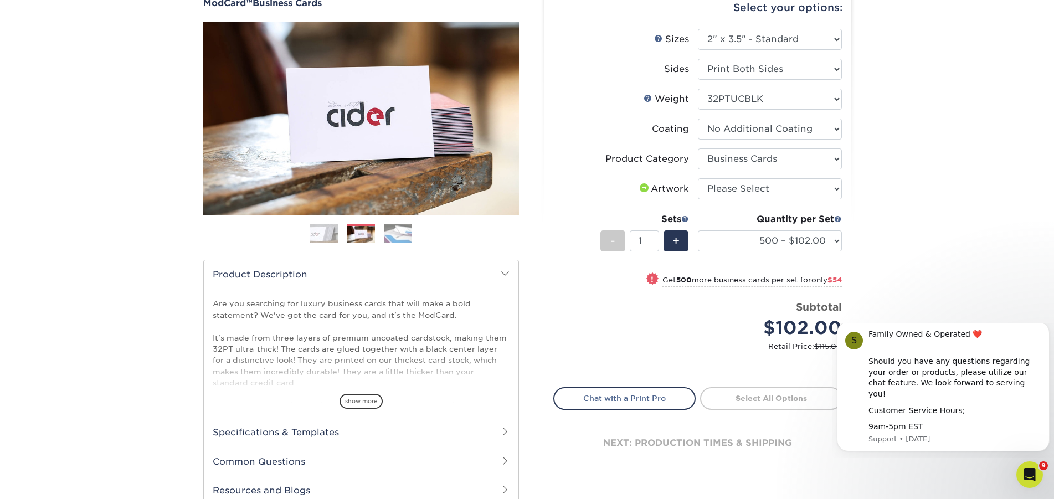
click at [408, 227] on img at bounding box center [398, 233] width 28 height 19
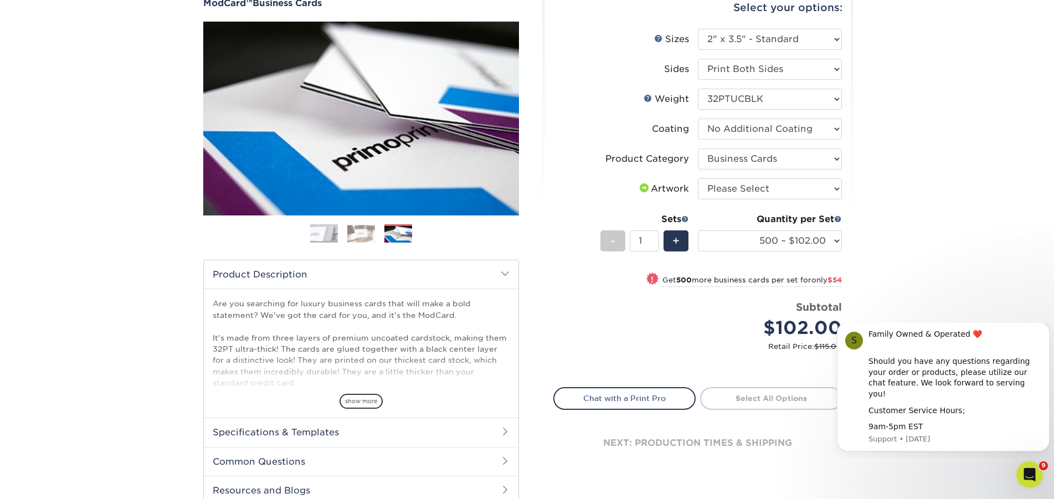
click at [315, 230] on img at bounding box center [324, 234] width 28 height 28
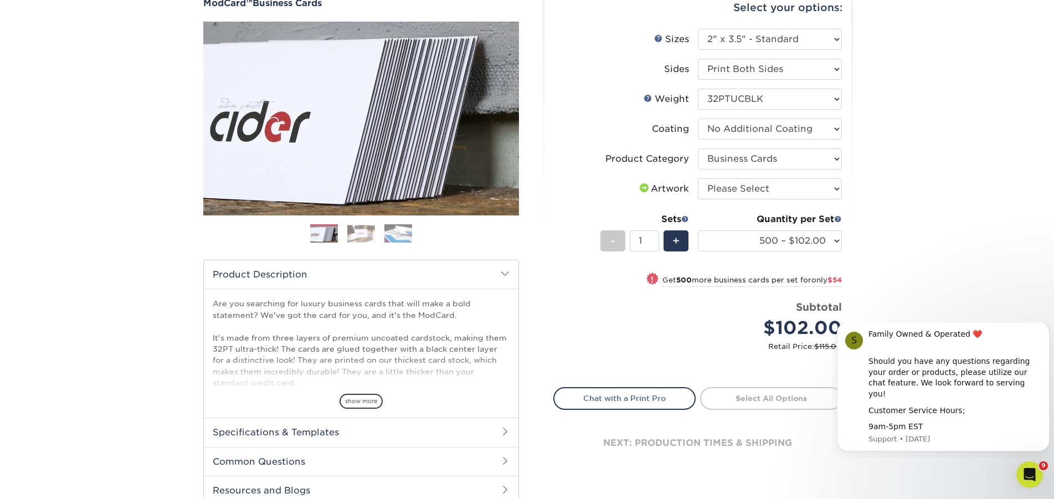
click at [367, 232] on img at bounding box center [361, 233] width 28 height 17
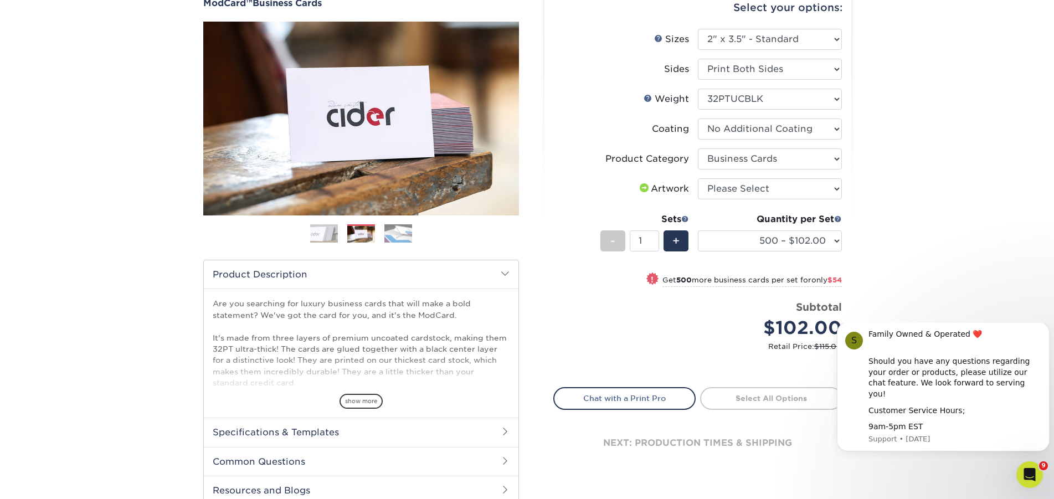
click at [391, 229] on img at bounding box center [398, 233] width 28 height 19
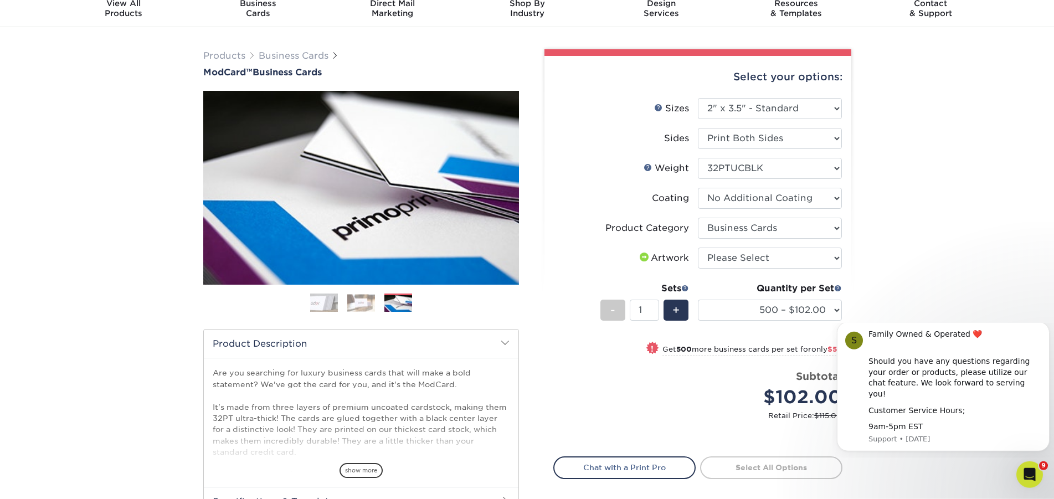
scroll to position [0, 0]
